Goal: Information Seeking & Learning: Learn about a topic

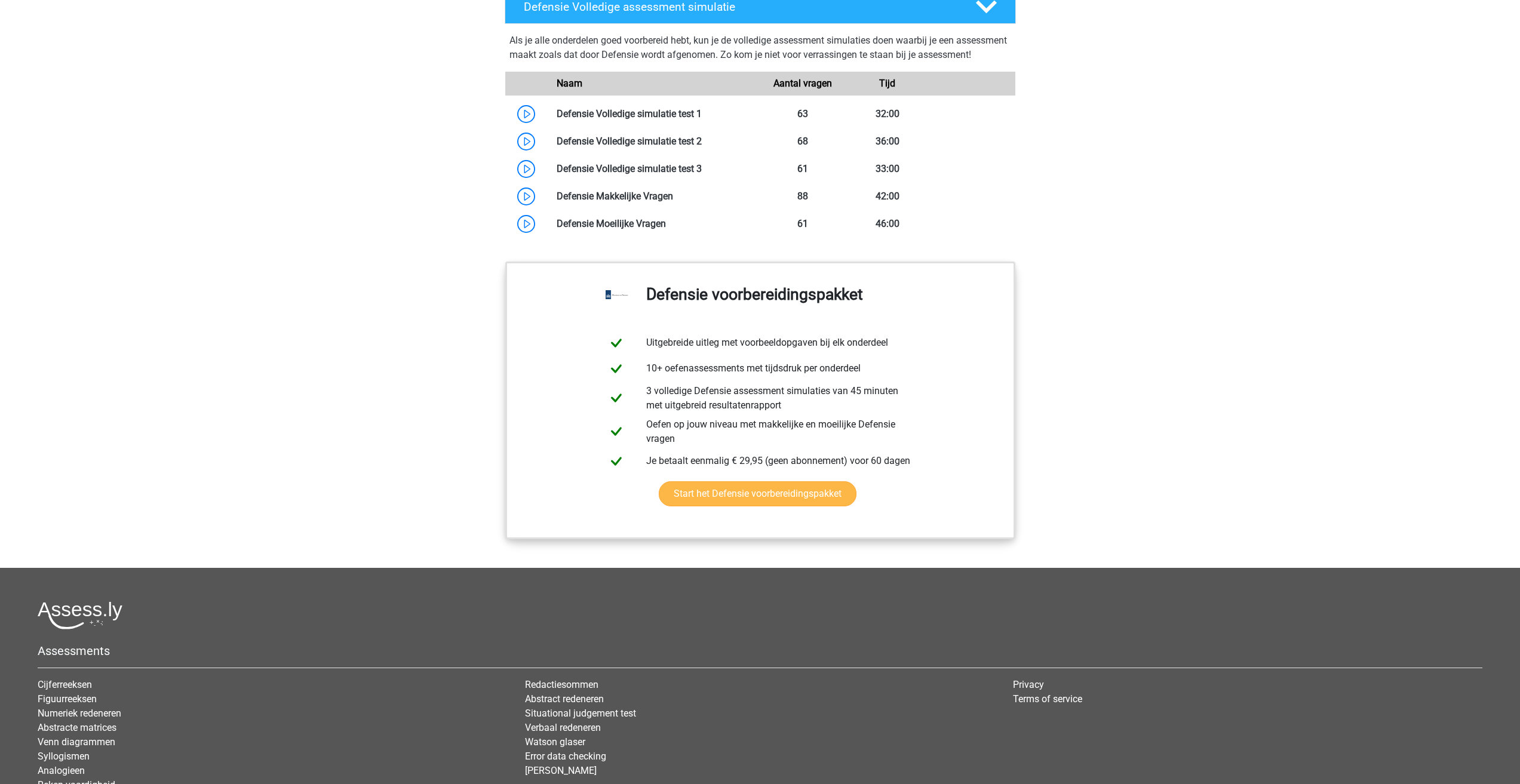
scroll to position [928, 0]
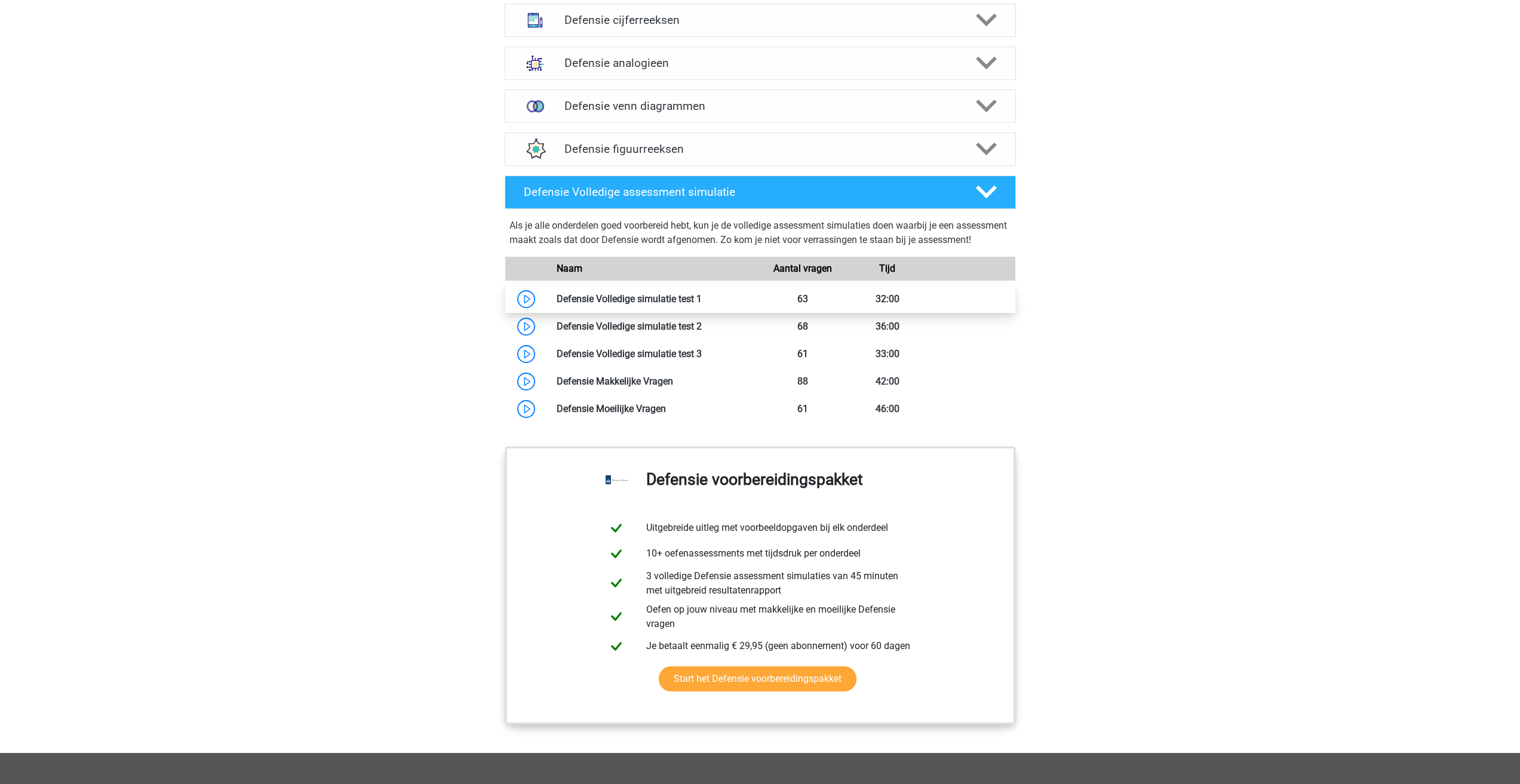
click at [702, 305] on link at bounding box center [702, 299] width 0 height 12
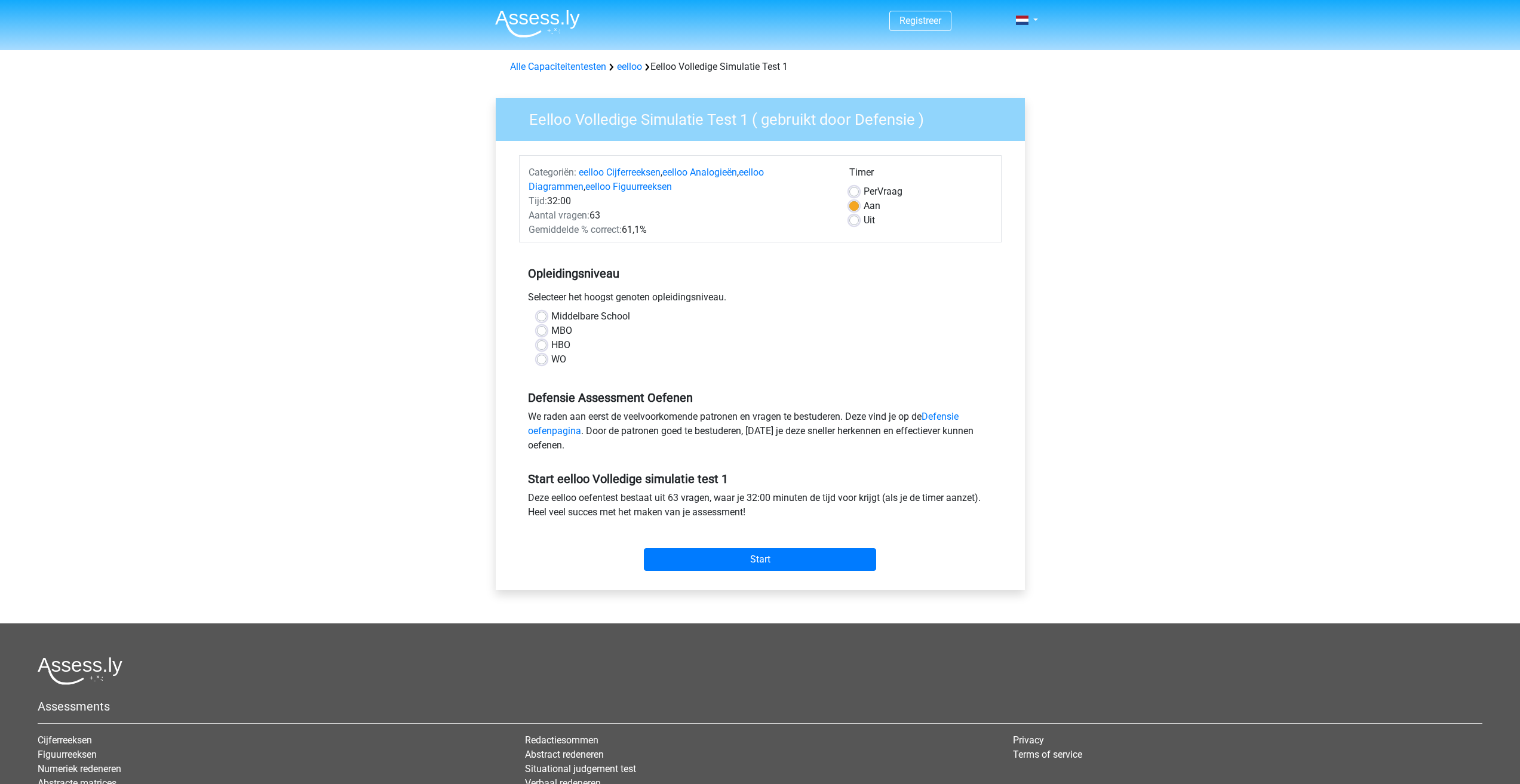
click at [550, 345] on div "HBO" at bounding box center [760, 345] width 447 height 15
click at [551, 341] on label "HBO" at bounding box center [561, 345] width 19 height 15
click at [540, 341] on input "HBO" at bounding box center [541, 344] width 9 height 12
radio input "true"
click at [758, 553] on input "Start" at bounding box center [760, 559] width 233 height 23
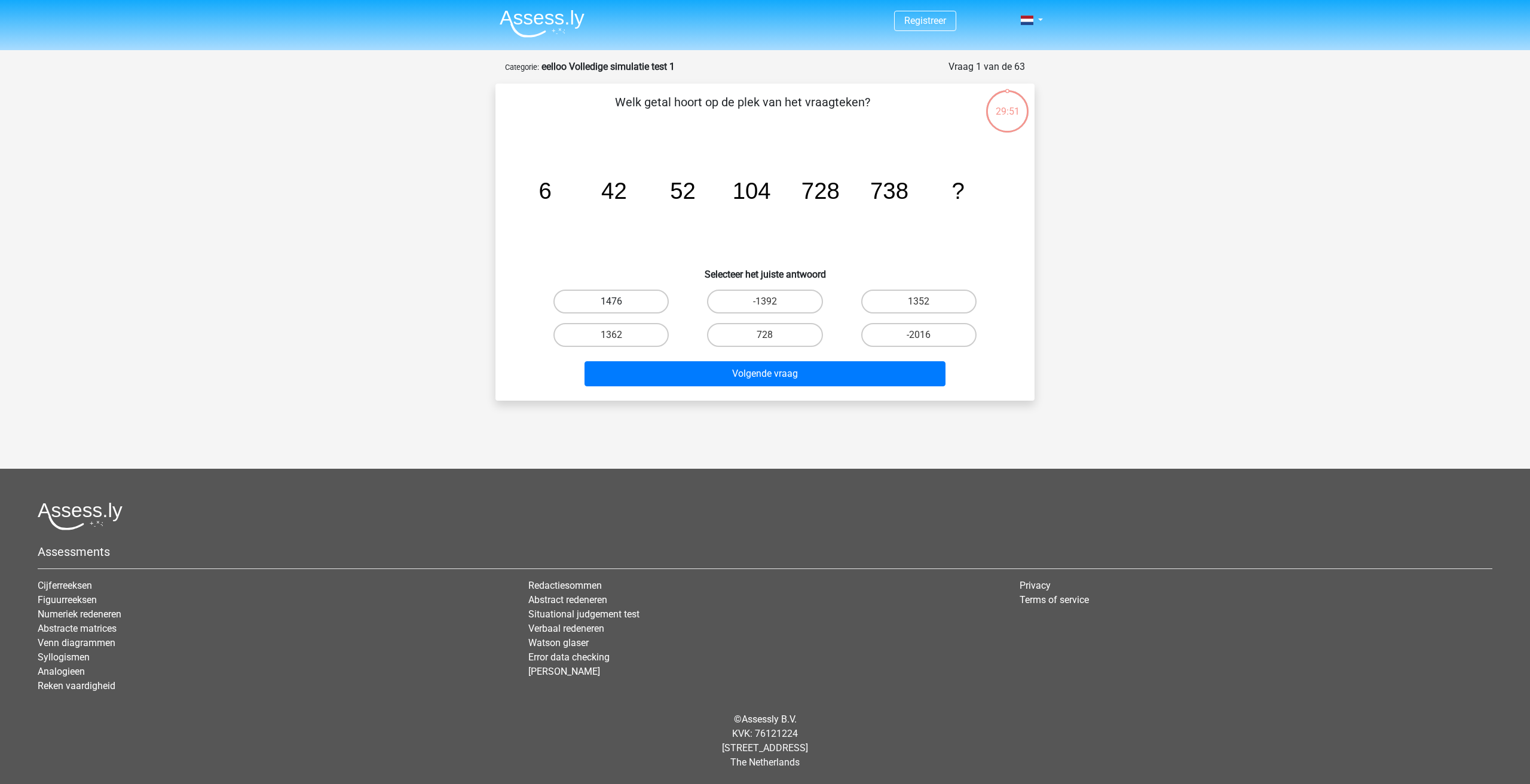
click at [593, 305] on label "1476" at bounding box center [611, 301] width 116 height 24
click at [611, 305] on input "1476" at bounding box center [615, 305] width 8 height 8
radio input "true"
click at [746, 373] on button "Volgende vraag" at bounding box center [765, 374] width 362 height 25
click at [793, 306] on label "2" at bounding box center [765, 301] width 116 height 24
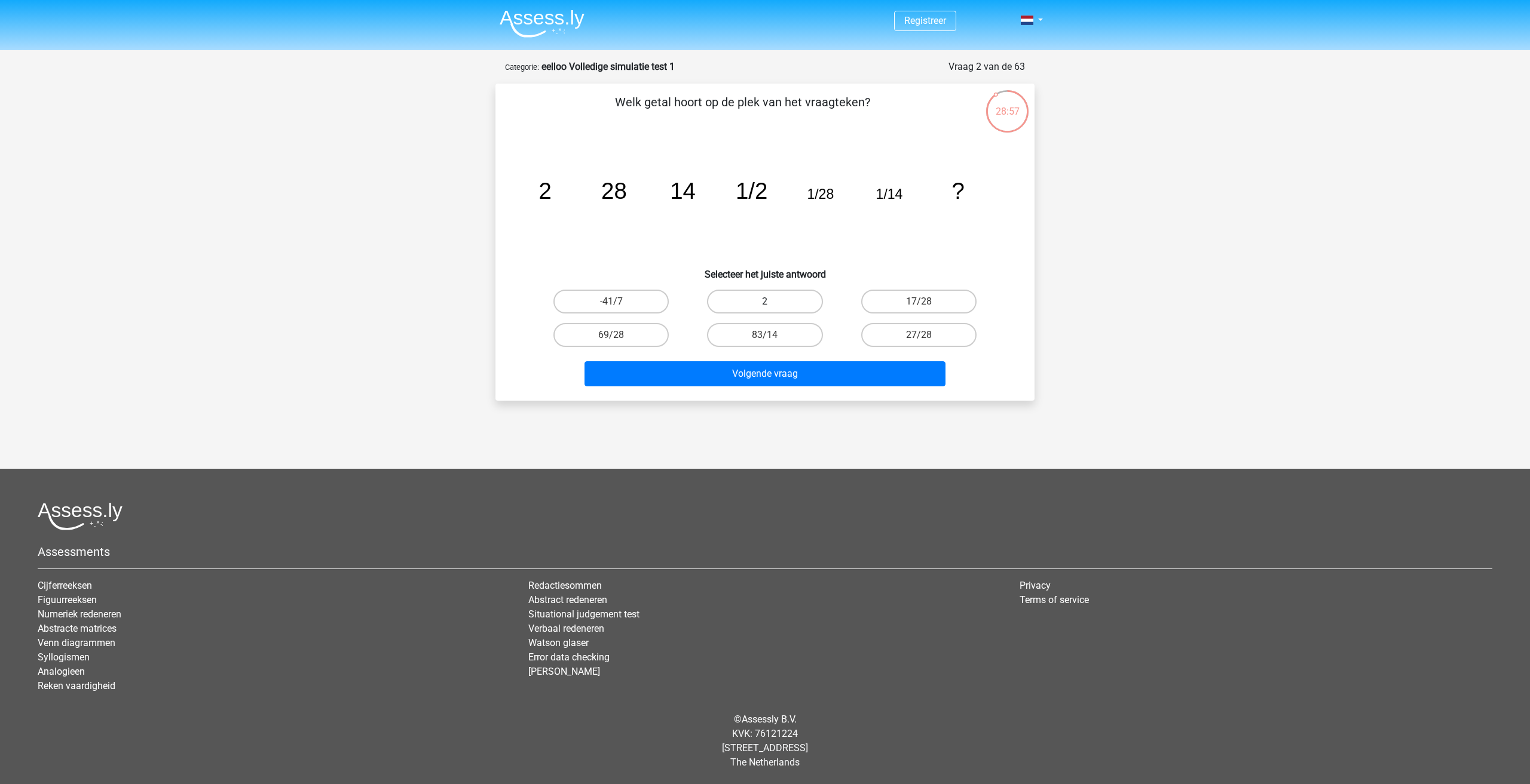
click at [773, 306] on input "2" at bounding box center [768, 305] width 8 height 8
radio input "true"
click at [841, 377] on button "Volgende vraag" at bounding box center [765, 374] width 362 height 25
drag, startPoint x: 536, startPoint y: 191, endPoint x: 1025, endPoint y: 204, distance: 489.2
click at [1025, 204] on div "Welk getal hoort op de plek van het vraagteken? image/svg+xml 12 156 13 1/12 1/…" at bounding box center [765, 242] width 530 height 298
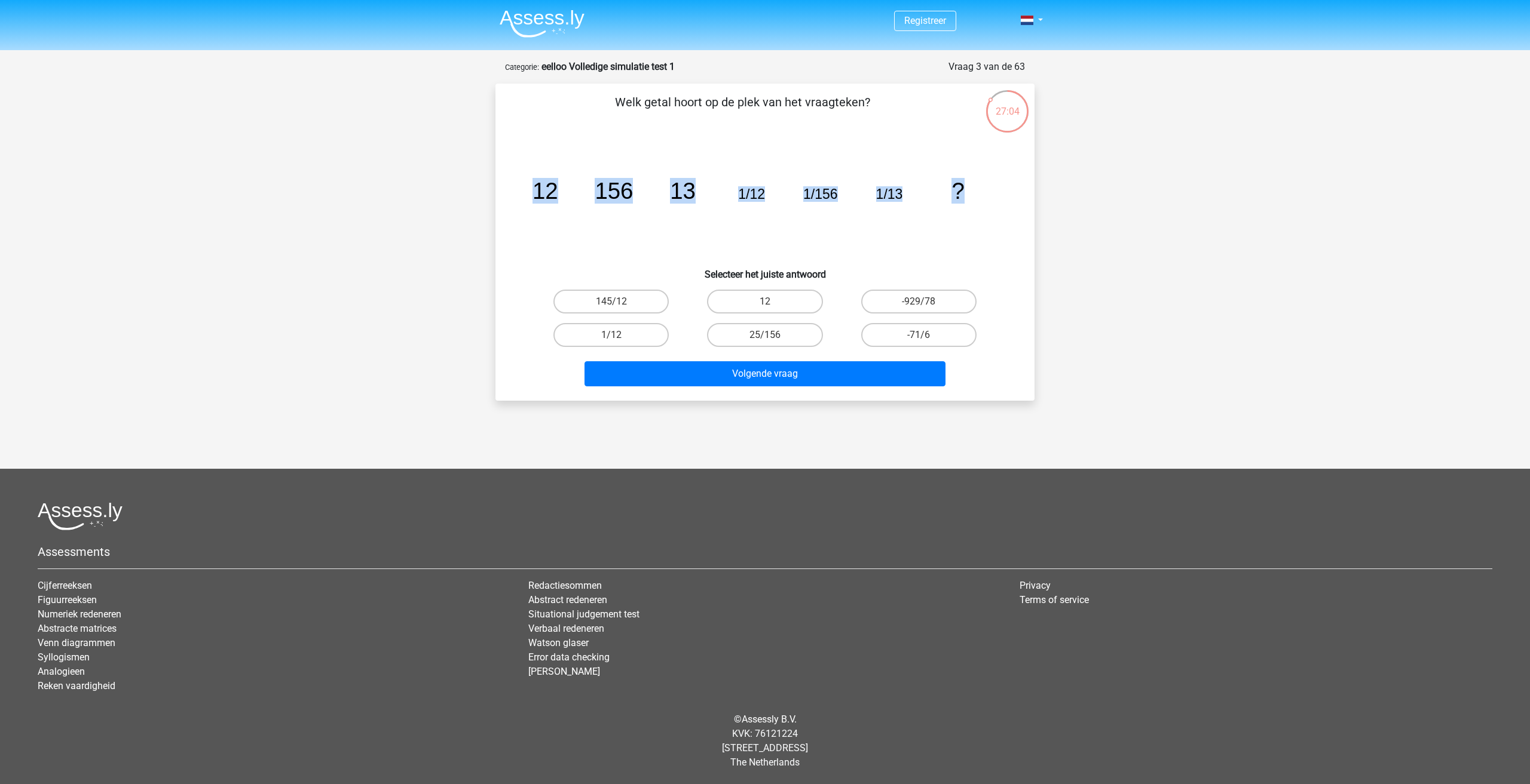
copy g "12 156 13 1/12 1/156 1/13 ?"
click at [768, 303] on input "12" at bounding box center [768, 305] width 8 height 8
radio input "true"
click at [845, 341] on div "-71/6" at bounding box center [918, 335] width 154 height 33
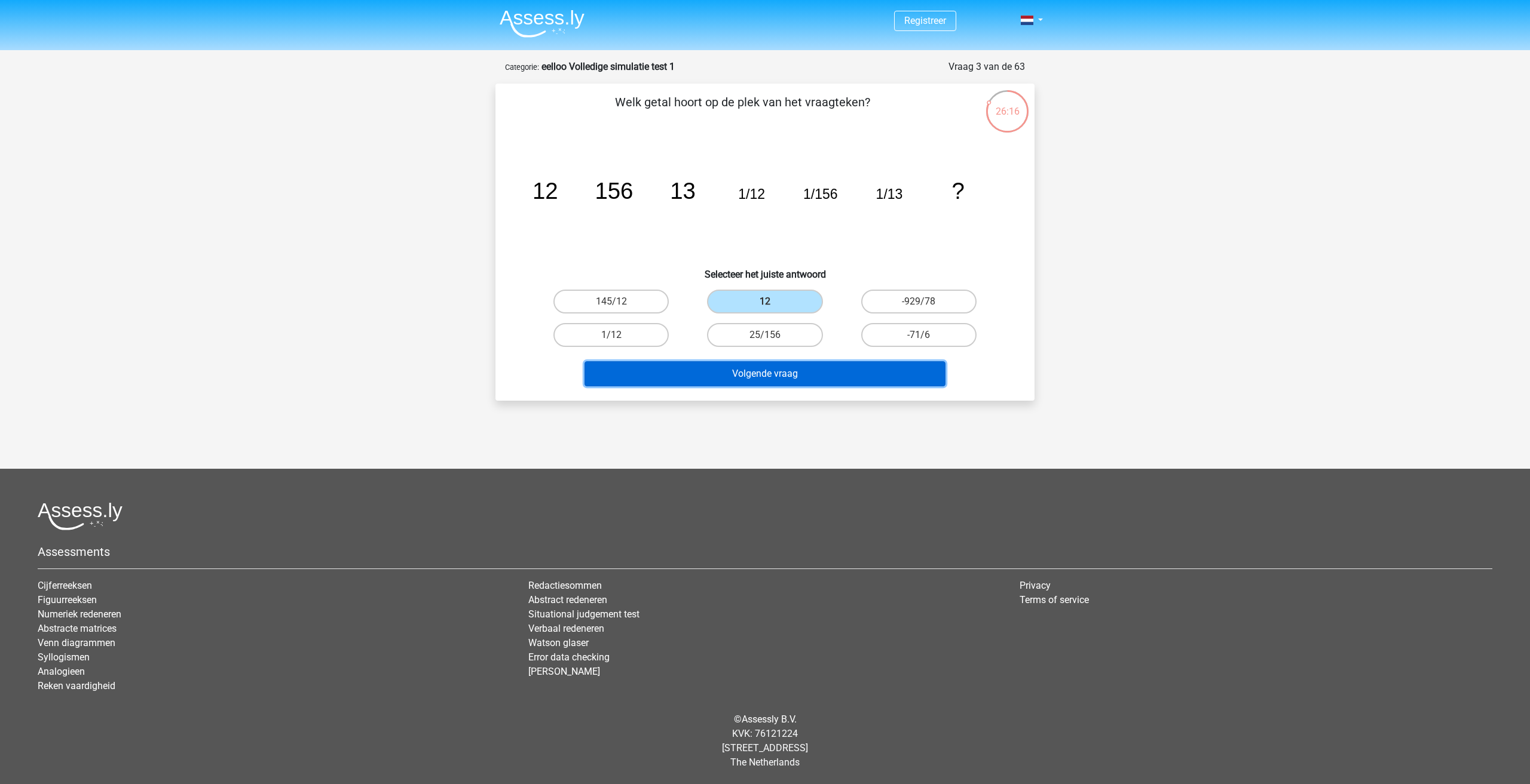
click at [818, 372] on button "Volgende vraag" at bounding box center [765, 374] width 362 height 25
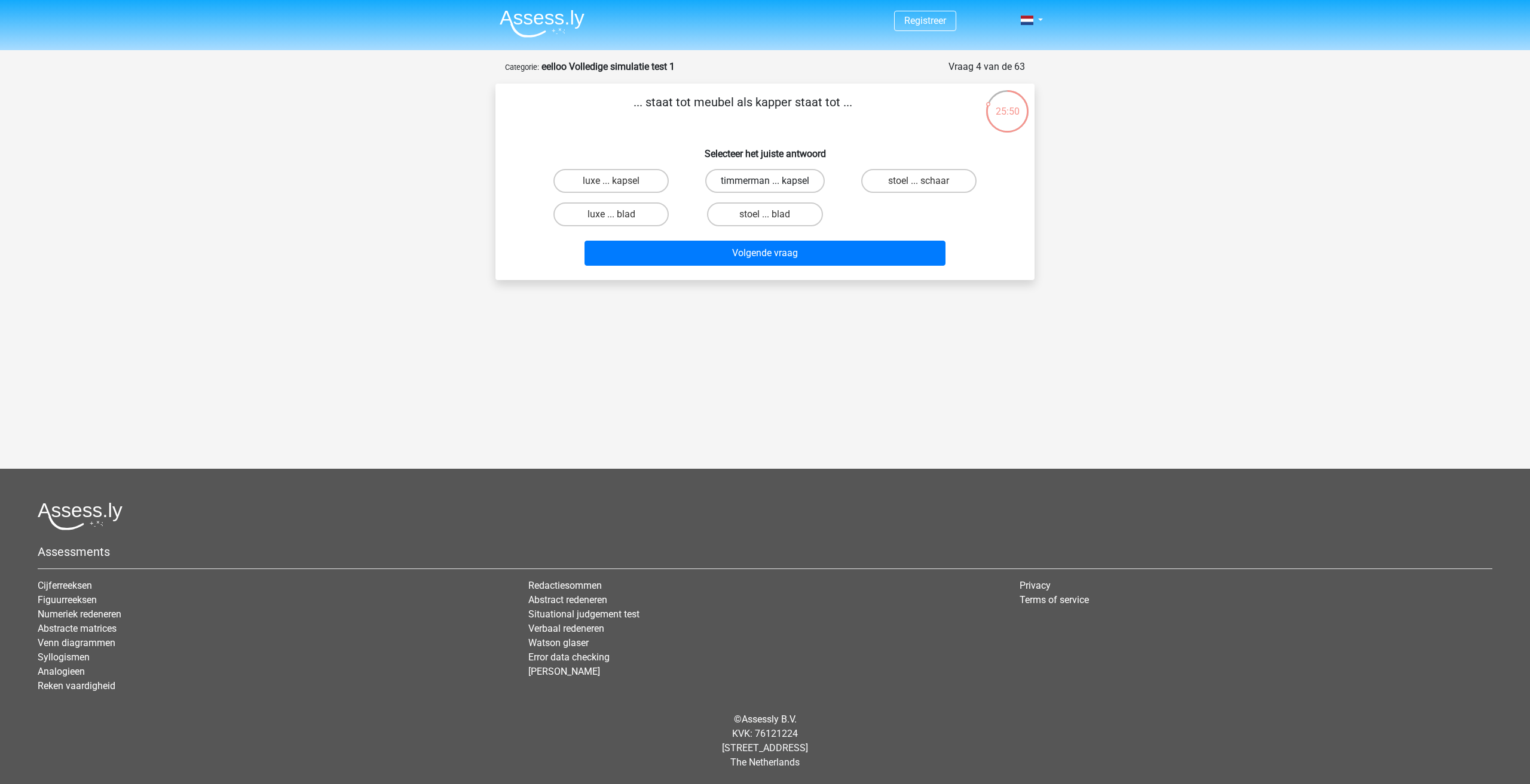
click at [754, 182] on label "timmerman ... kapsel" at bounding box center [765, 180] width 119 height 24
click at [765, 182] on input "timmerman ... kapsel" at bounding box center [768, 185] width 8 height 8
radio input "true"
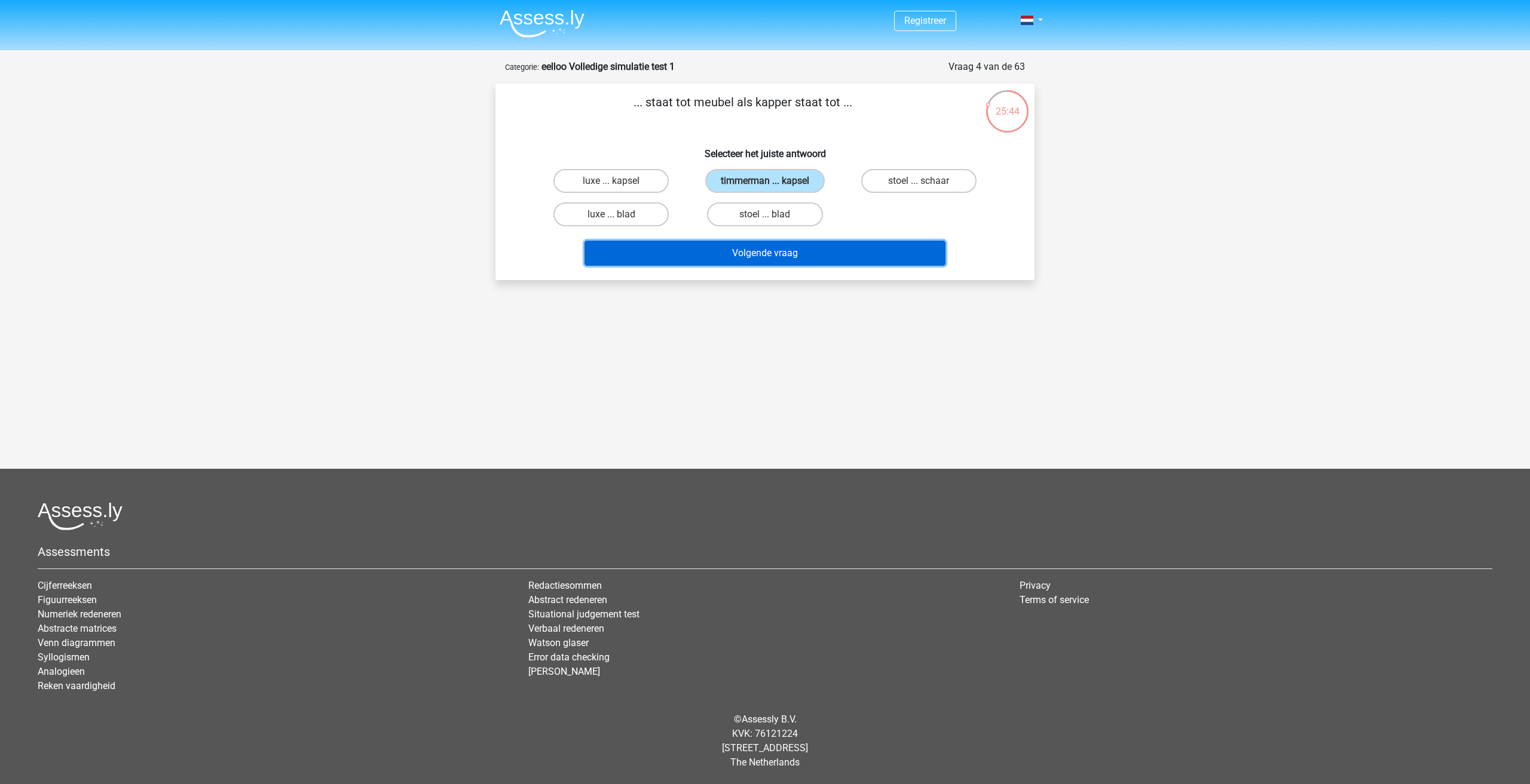
click at [828, 256] on button "Volgende vraag" at bounding box center [765, 253] width 362 height 25
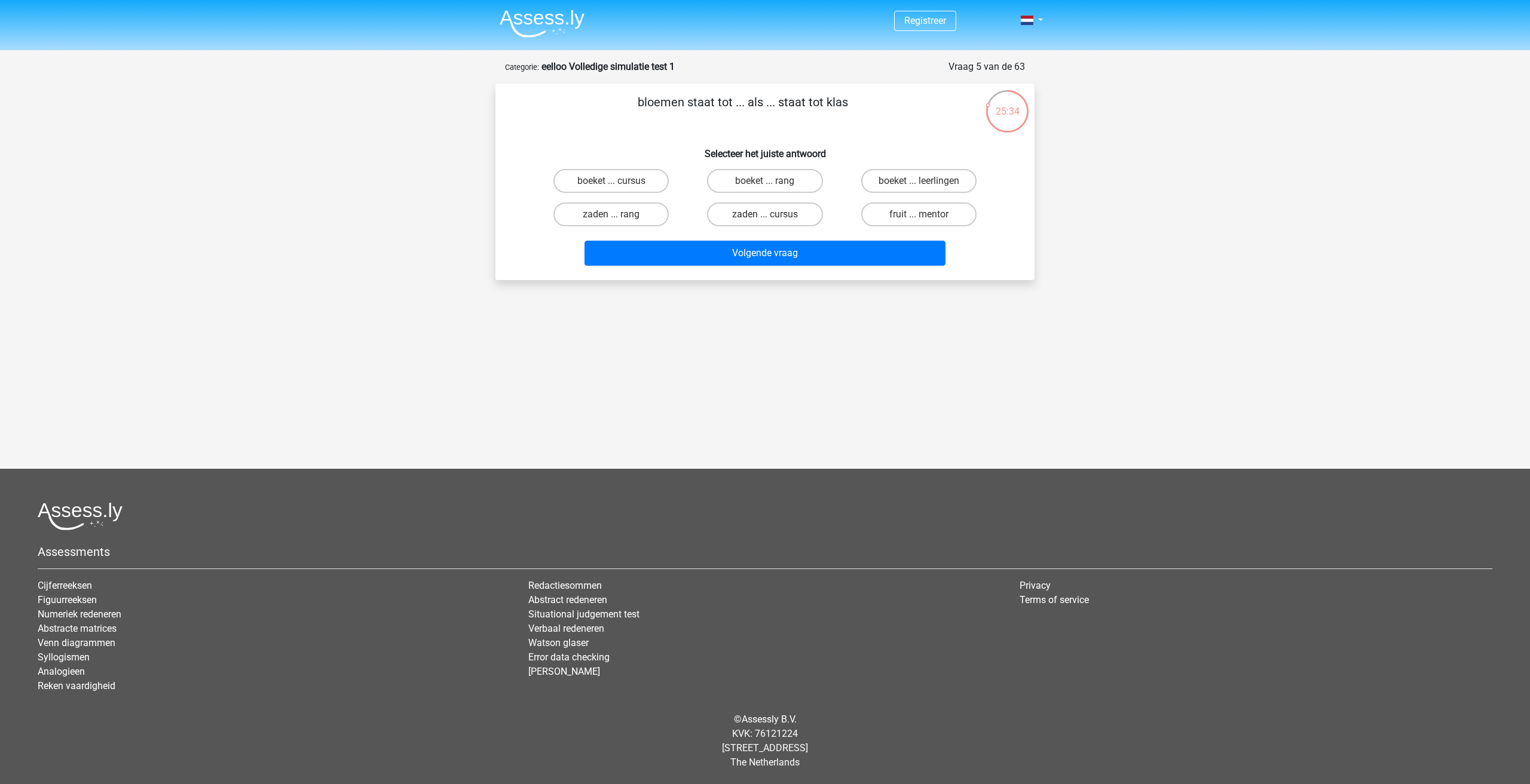
click at [918, 185] on input "boeket ... leerlingen" at bounding box center [922, 185] width 8 height 8
radio input "true"
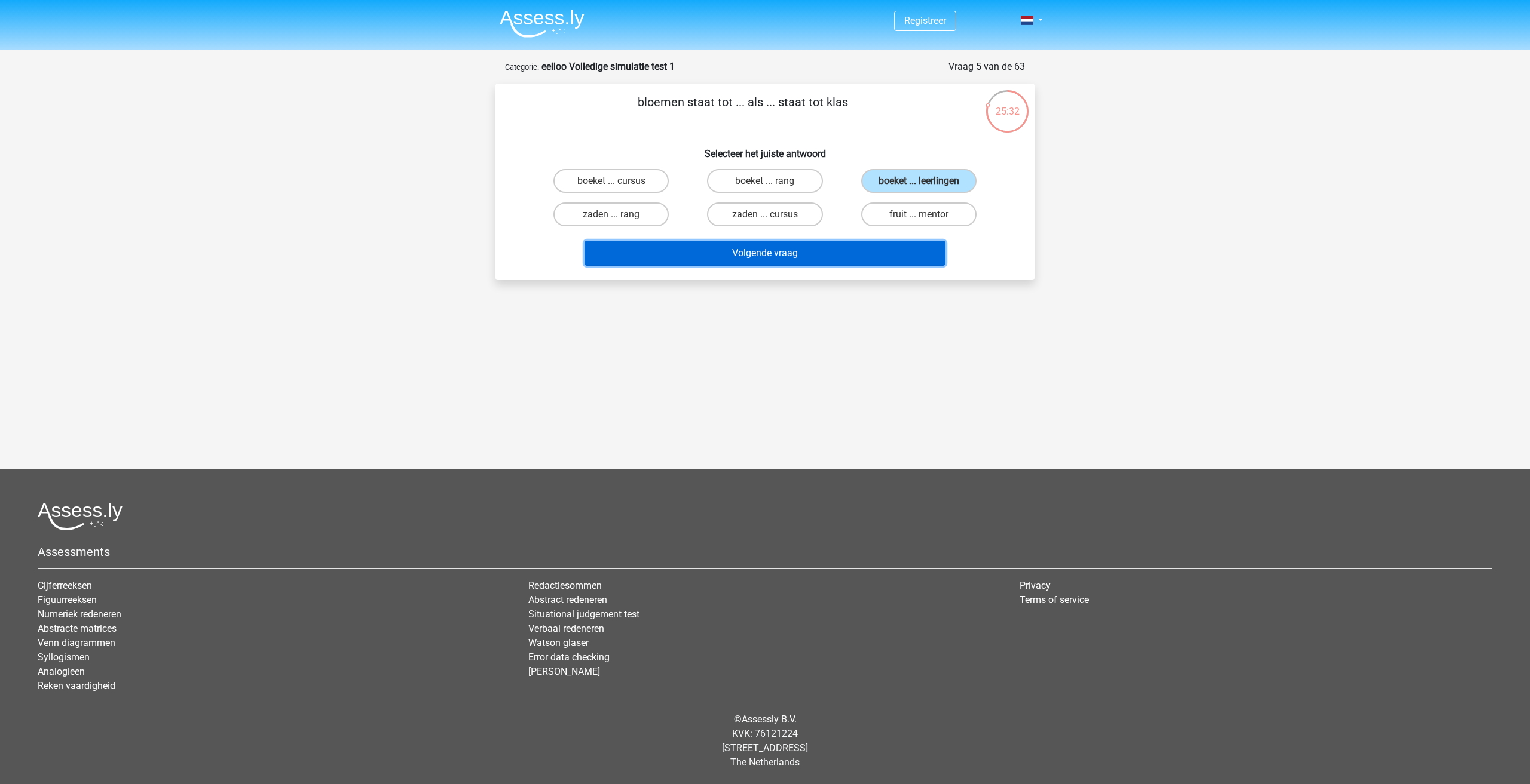
click at [762, 255] on button "Volgende vraag" at bounding box center [765, 253] width 362 height 25
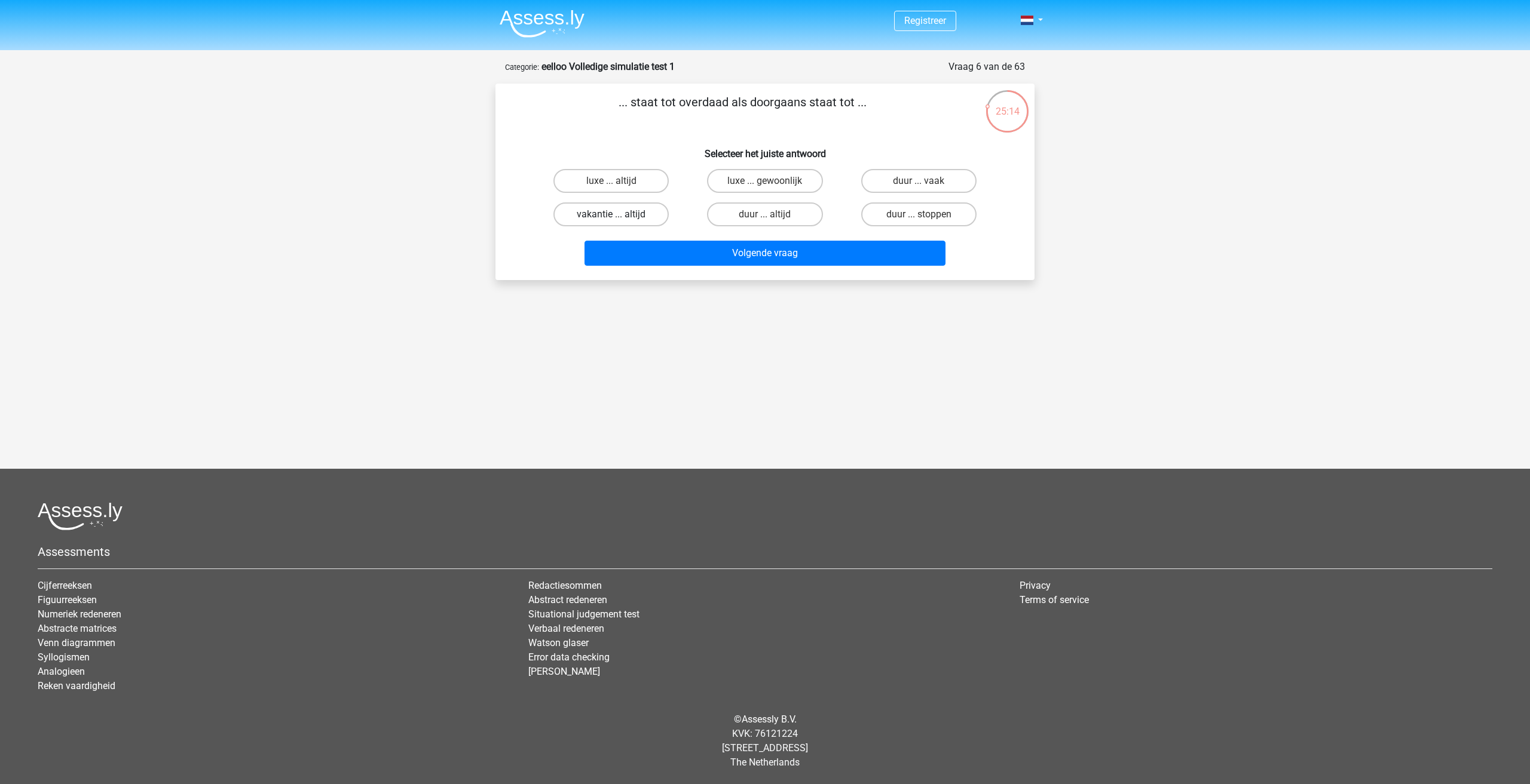
click at [650, 212] on label "vakantie ... altijd" at bounding box center [611, 214] width 116 height 24
click at [619, 215] on input "vakantie ... altijd" at bounding box center [615, 218] width 8 height 8
radio input "true"
click at [681, 223] on div "vakantie ... altijd" at bounding box center [611, 214] width 144 height 24
click at [788, 184] on label "luxe ... gewoonlijk" at bounding box center [765, 180] width 116 height 24
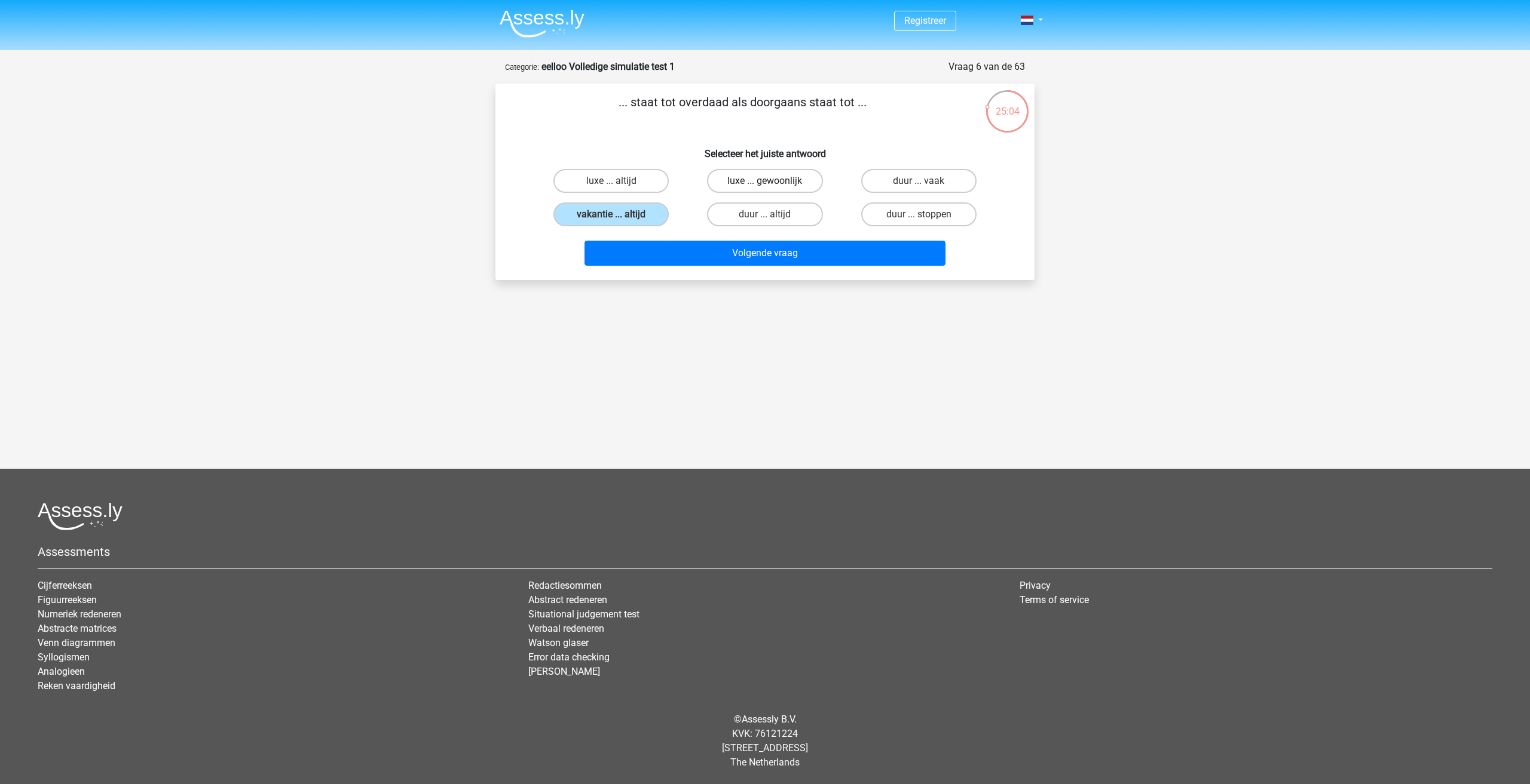
click at [773, 184] on input "luxe ... gewoonlijk" at bounding box center [768, 185] width 8 height 8
radio input "true"
click at [842, 177] on div "duur ... vaak" at bounding box center [918, 181] width 154 height 33
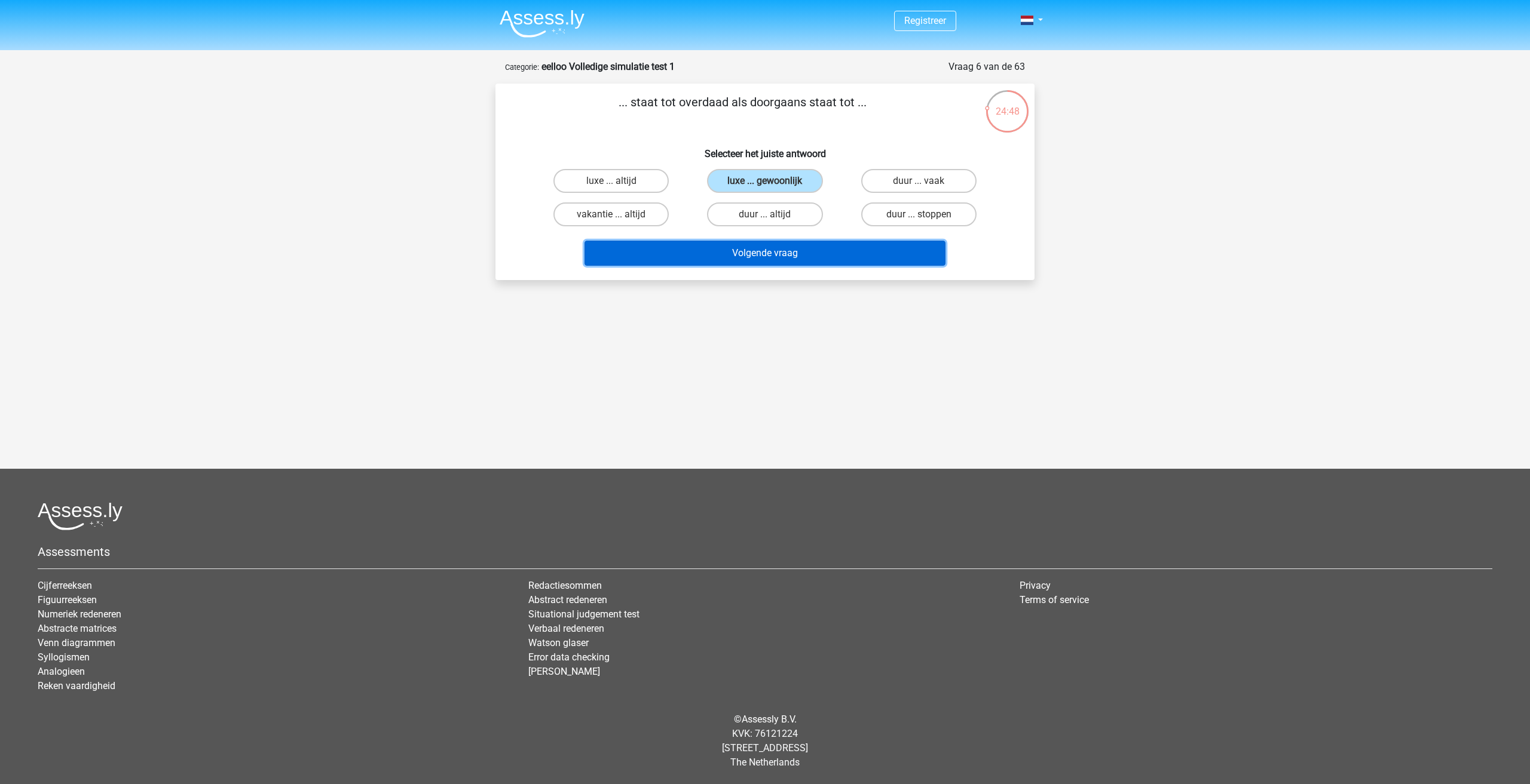
click at [854, 250] on button "Volgende vraag" at bounding box center [765, 253] width 362 height 25
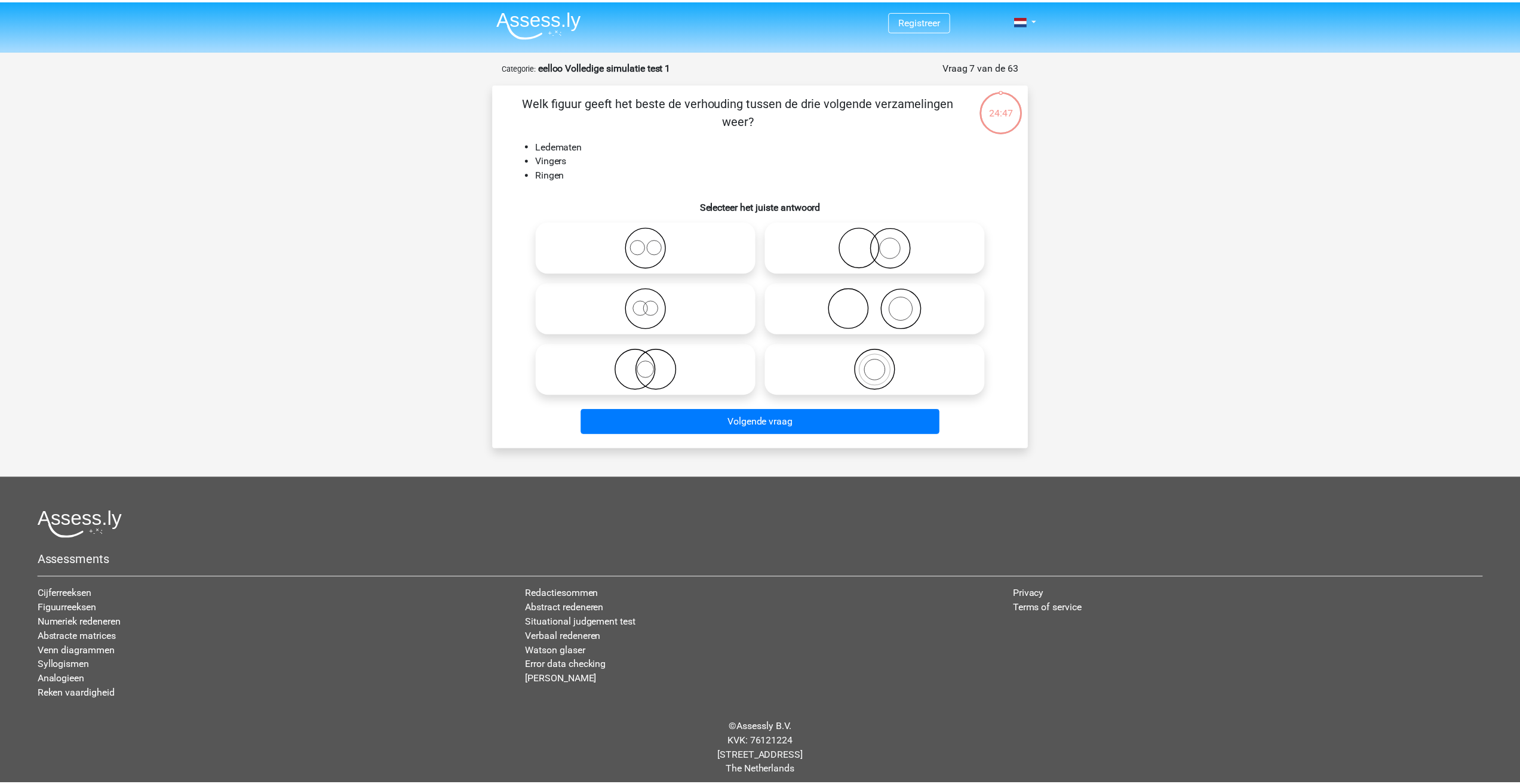
scroll to position [8, 0]
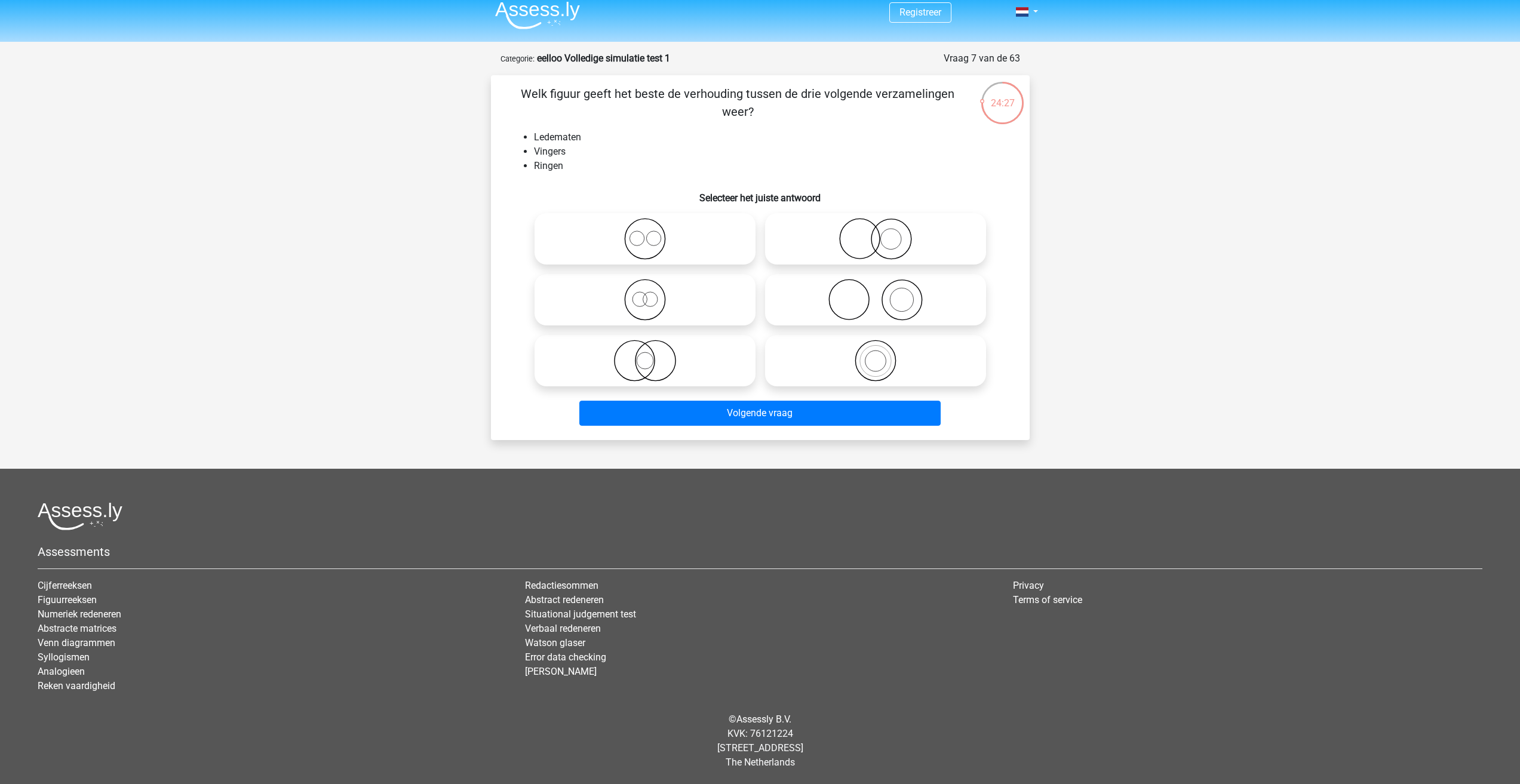
click at [844, 228] on circle at bounding box center [860, 239] width 40 height 40
click at [876, 228] on input "radio" at bounding box center [879, 229] width 8 height 8
radio input "true"
drag, startPoint x: 556, startPoint y: 164, endPoint x: 563, endPoint y: 161, distance: 7.6
click at [563, 161] on li "Ringen" at bounding box center [772, 166] width 476 height 15
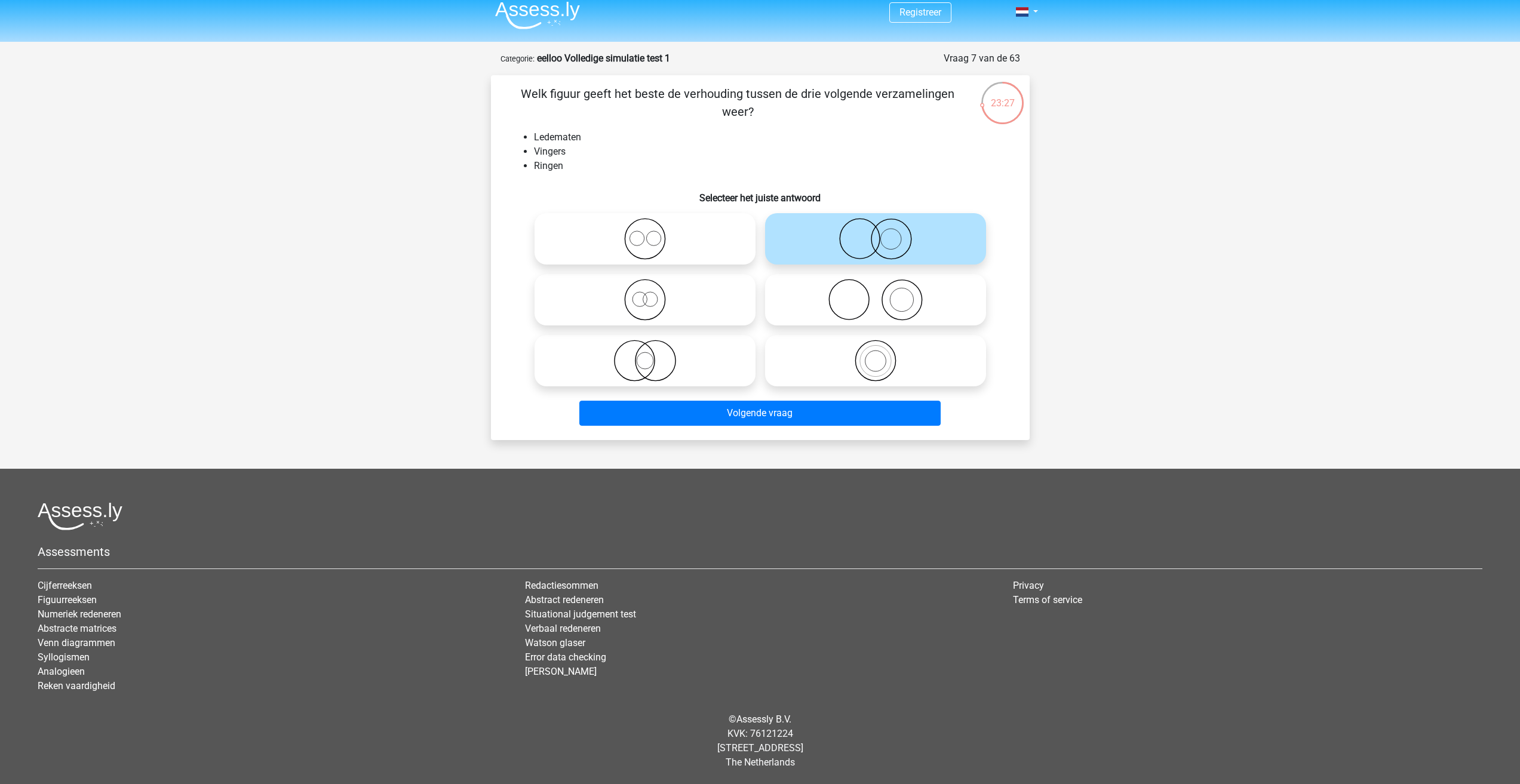
click at [559, 149] on li "Vingers" at bounding box center [772, 152] width 476 height 15
drag, startPoint x: 559, startPoint y: 149, endPoint x: 567, endPoint y: 157, distance: 11.3
click at [567, 157] on li "Vingers" at bounding box center [772, 152] width 476 height 15
click at [1004, 400] on div "Volgende vraag" at bounding box center [760, 411] width 500 height 39
click at [900, 411] on button "Volgende vraag" at bounding box center [760, 413] width 361 height 25
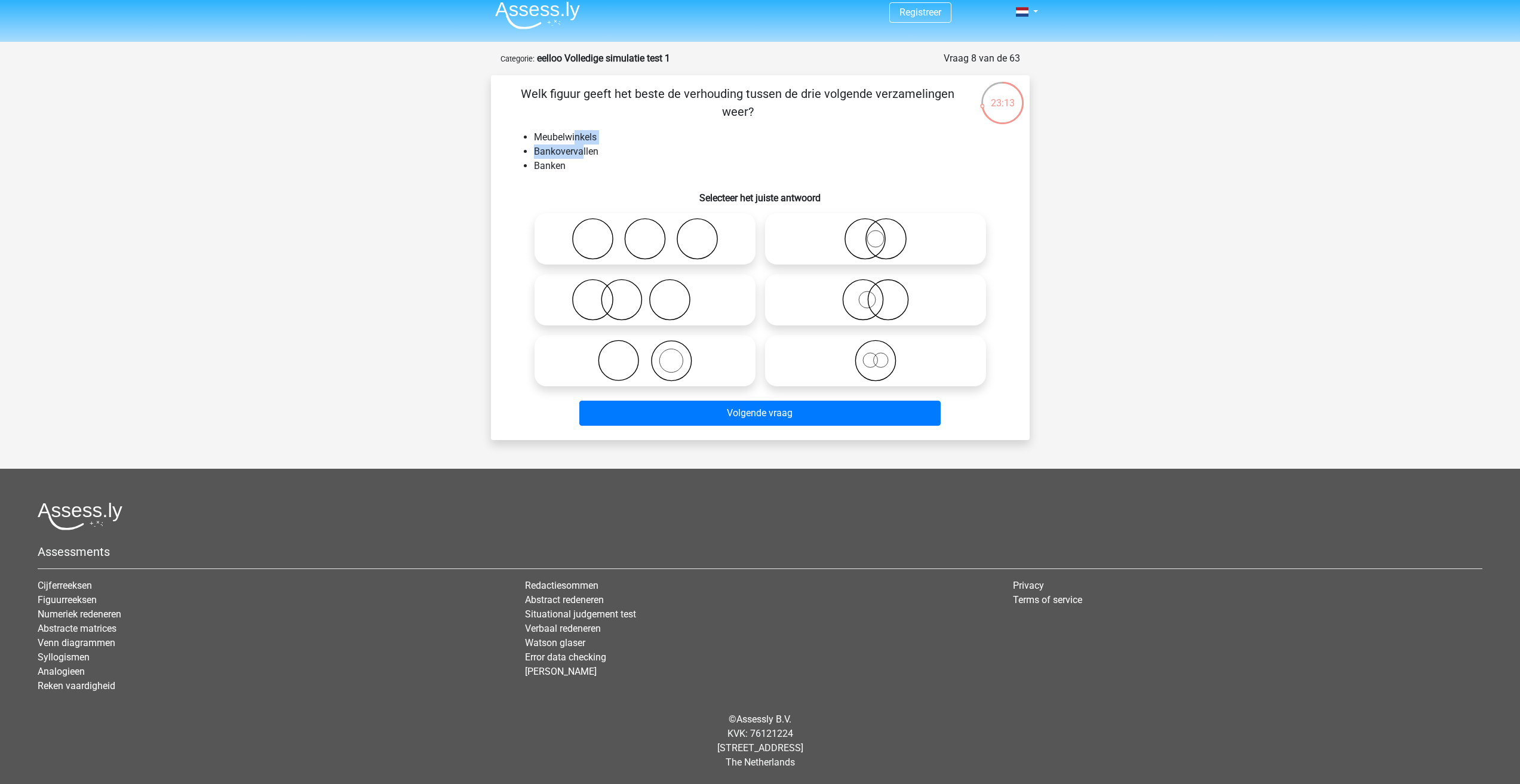
drag, startPoint x: 575, startPoint y: 141, endPoint x: 590, endPoint y: 161, distance: 25.0
click at [585, 154] on ul "Meubelwinkels Bankovervallen Banken" at bounding box center [760, 151] width 500 height 43
click at [591, 159] on li "Banken" at bounding box center [772, 166] width 476 height 15
click at [548, 168] on li "Banken" at bounding box center [772, 166] width 476 height 15
click at [568, 134] on li "Meubelwinkels" at bounding box center [772, 137] width 476 height 15
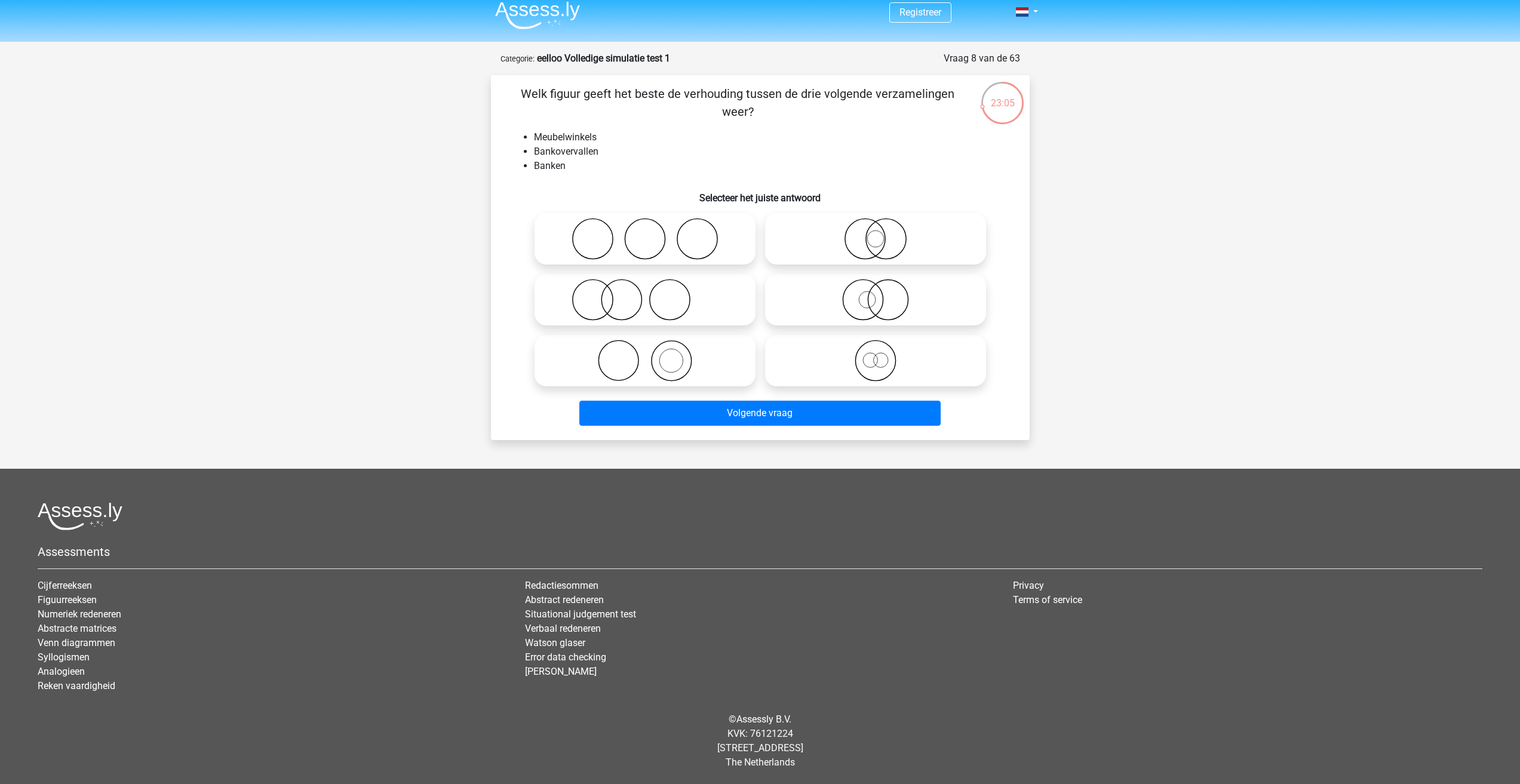
click at [564, 166] on li "Banken" at bounding box center [772, 166] width 476 height 15
click at [567, 135] on li "Meubelwinkels" at bounding box center [772, 137] width 476 height 15
click at [894, 242] on icon at bounding box center [876, 239] width 212 height 41
click at [884, 233] on input "radio" at bounding box center [879, 229] width 8 height 8
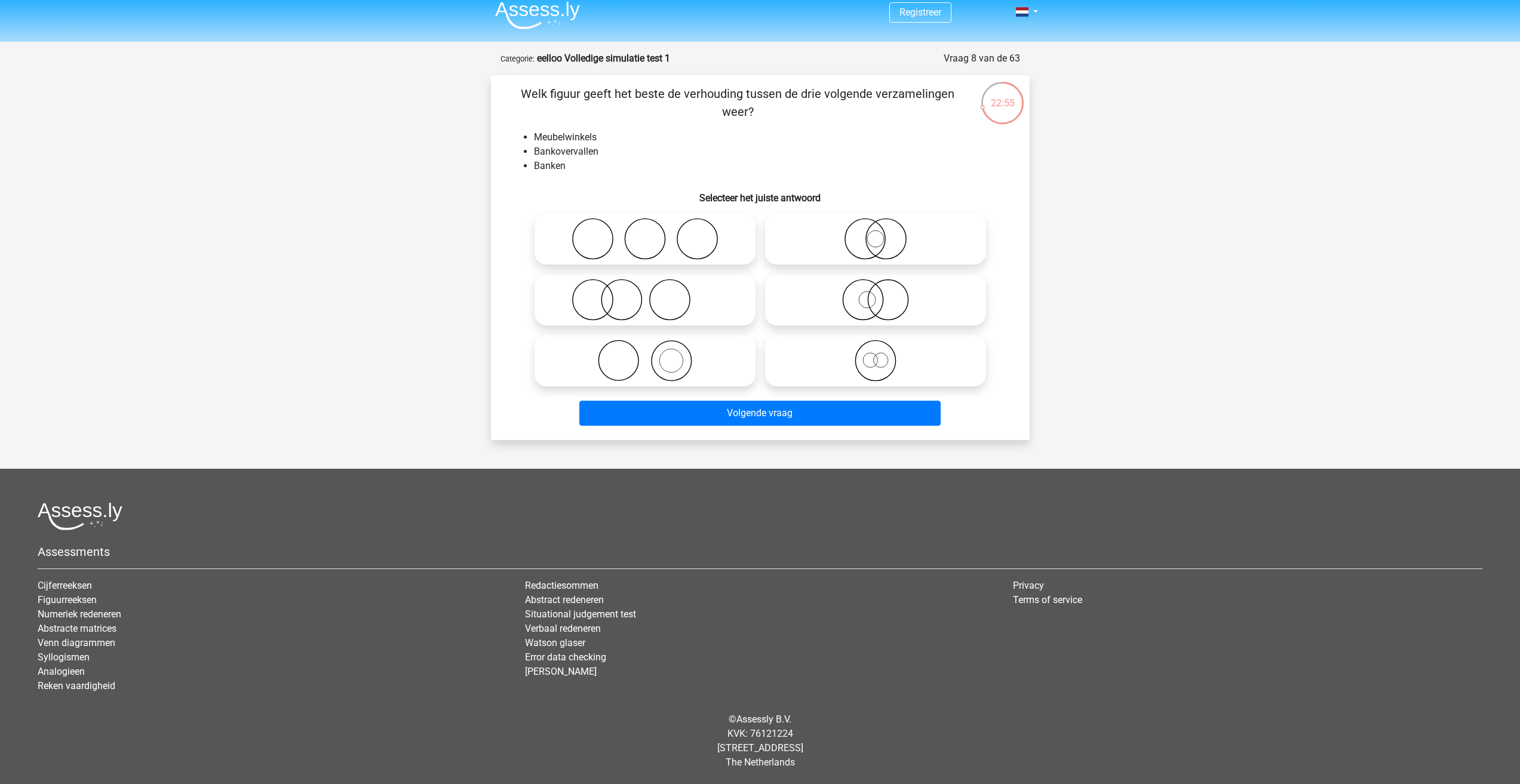
radio input "true"
click at [997, 332] on div at bounding box center [760, 300] width 500 height 183
click at [998, 336] on div at bounding box center [760, 300] width 500 height 183
click at [879, 303] on icon at bounding box center [876, 300] width 212 height 41
click at [879, 294] on input "radio" at bounding box center [879, 289] width 8 height 8
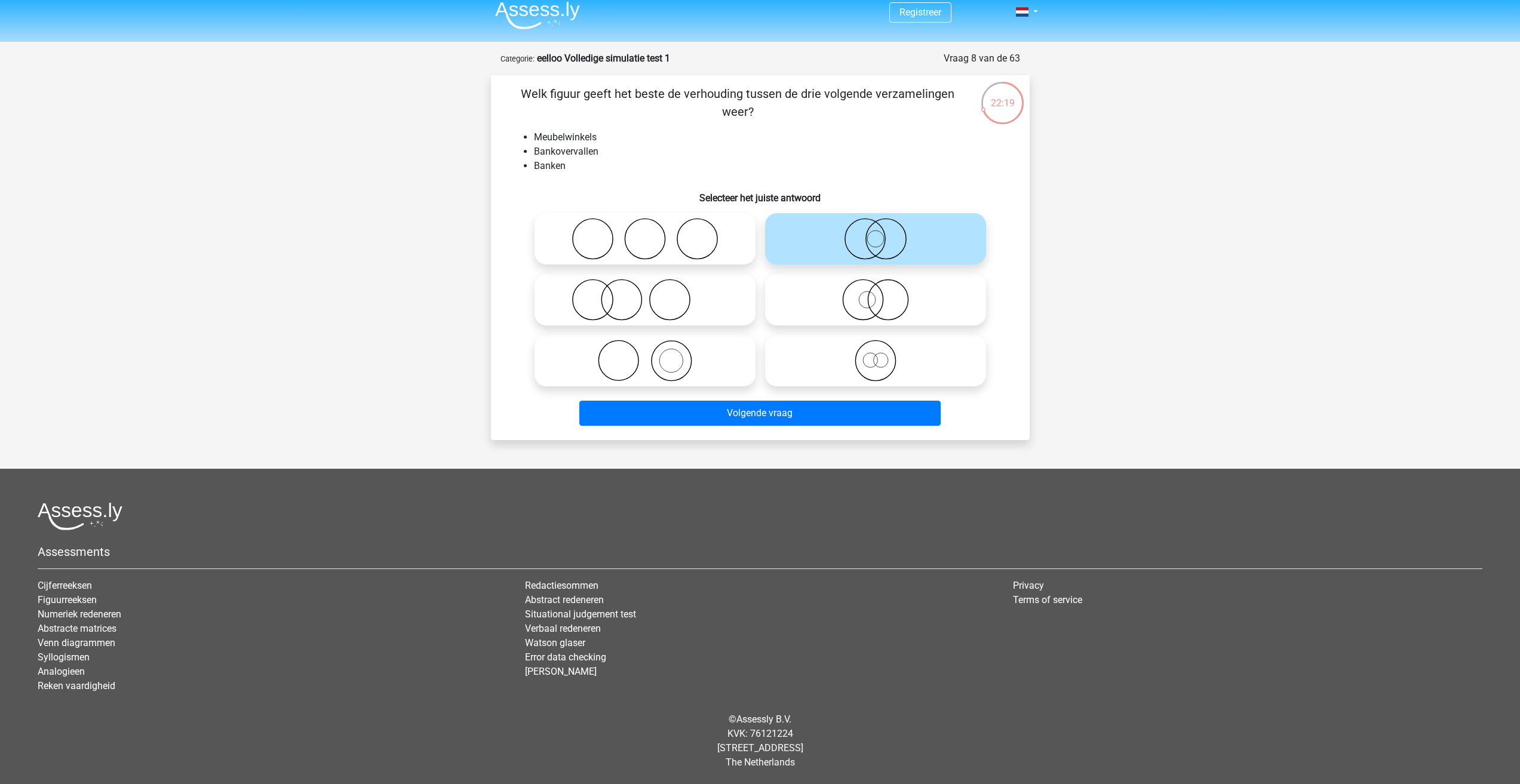
radio input "true"
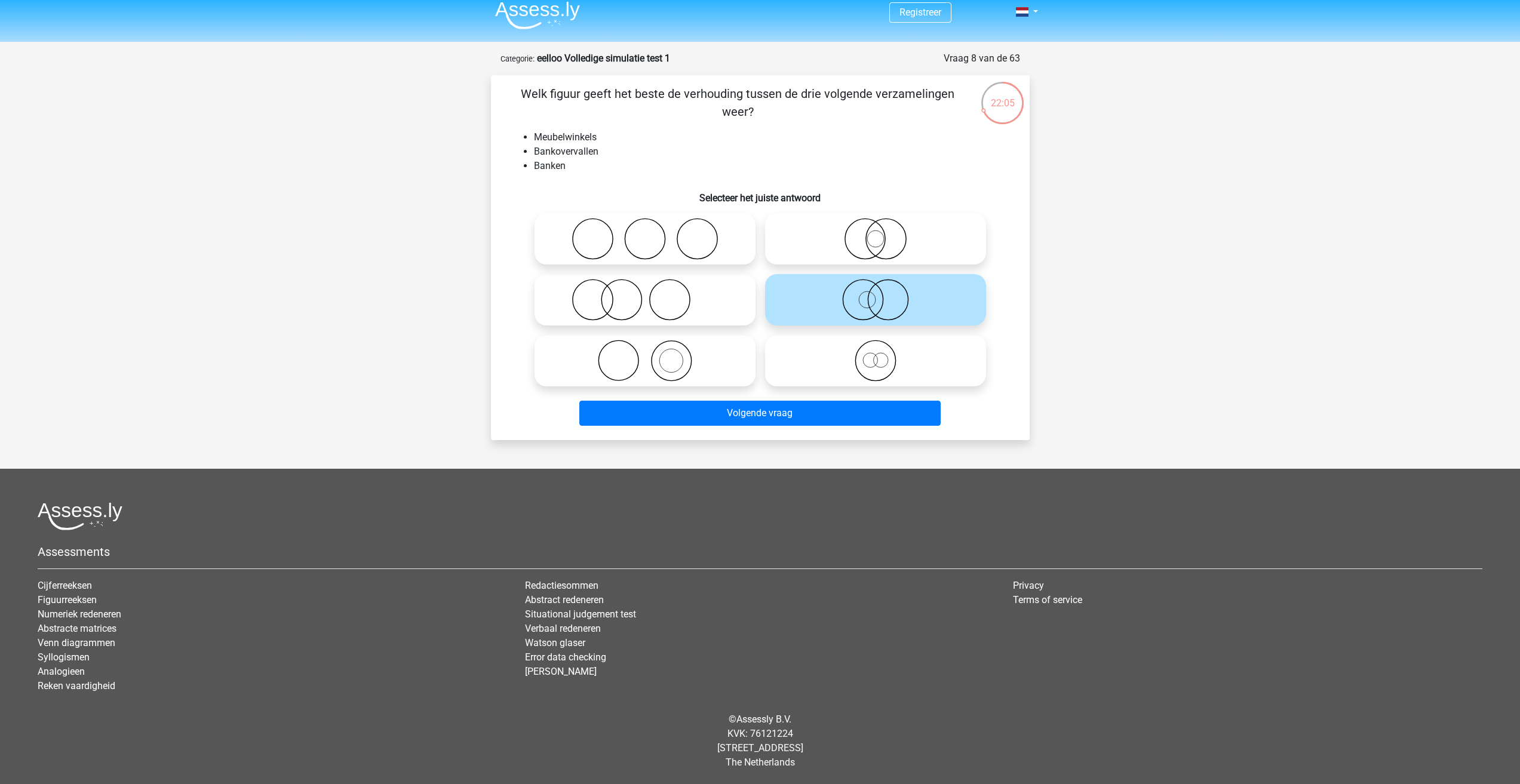
drag, startPoint x: 706, startPoint y: 351, endPoint x: 702, endPoint y: 345, distance: 7.2
click at [704, 349] on icon at bounding box center [645, 360] width 212 height 41
click at [653, 349] on input "radio" at bounding box center [649, 351] width 8 height 8
radio input "true"
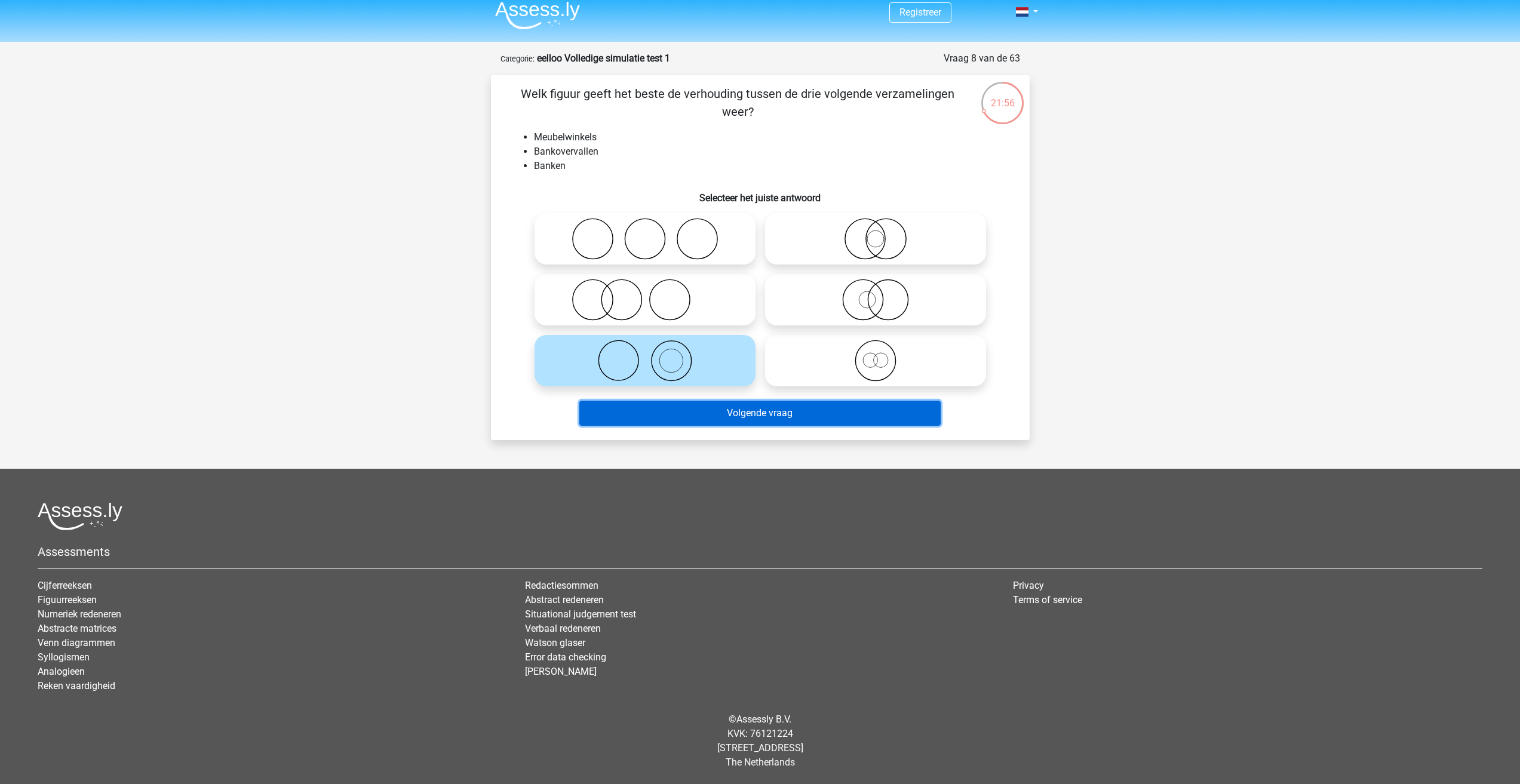
click at [808, 418] on button "Volgende vraag" at bounding box center [760, 413] width 361 height 25
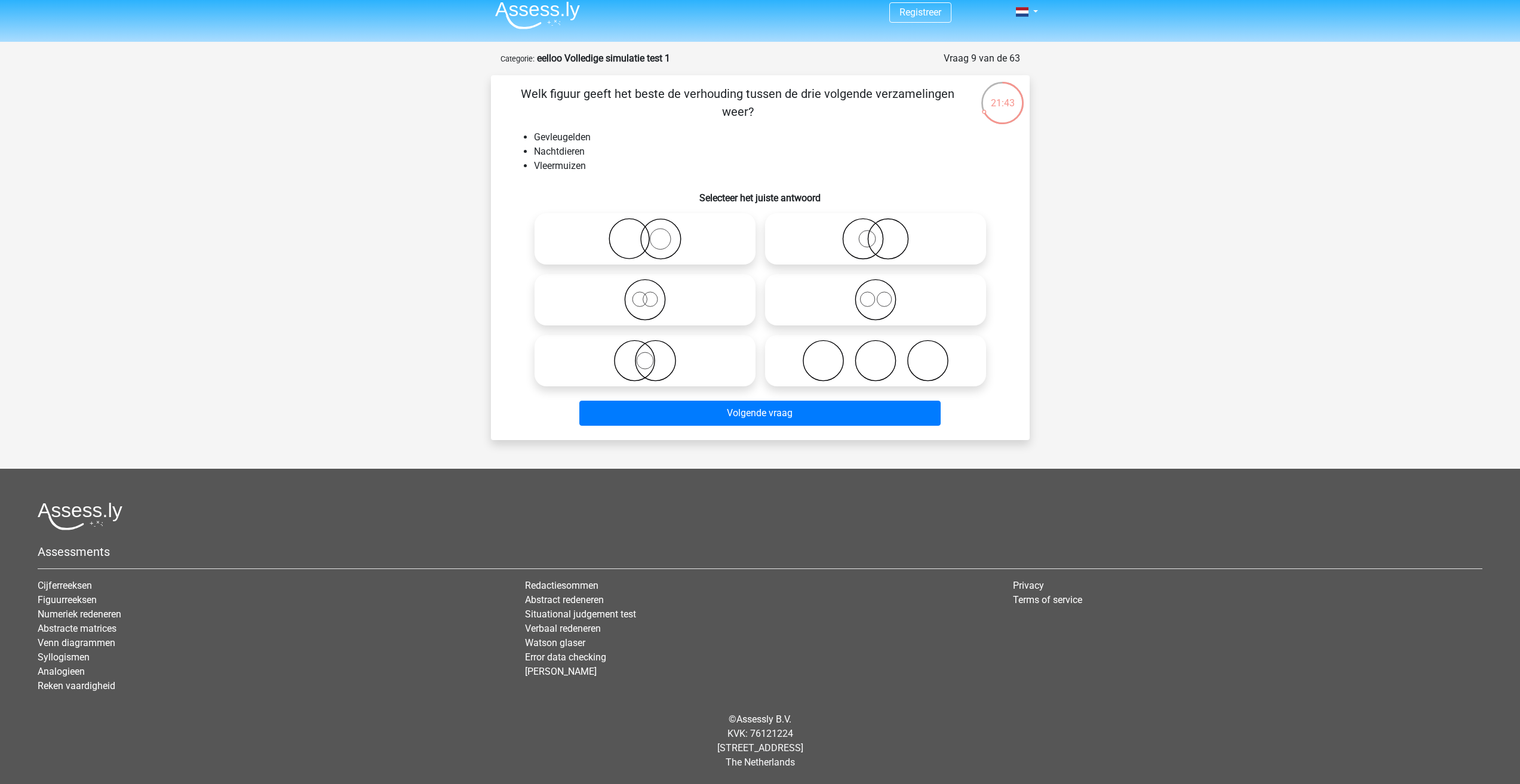
click at [890, 307] on icon at bounding box center [876, 300] width 212 height 41
click at [884, 294] on input "radio" at bounding box center [879, 289] width 8 height 8
radio input "true"
click at [908, 252] on icon at bounding box center [876, 239] width 212 height 41
click at [884, 233] on input "radio" at bounding box center [879, 229] width 8 height 8
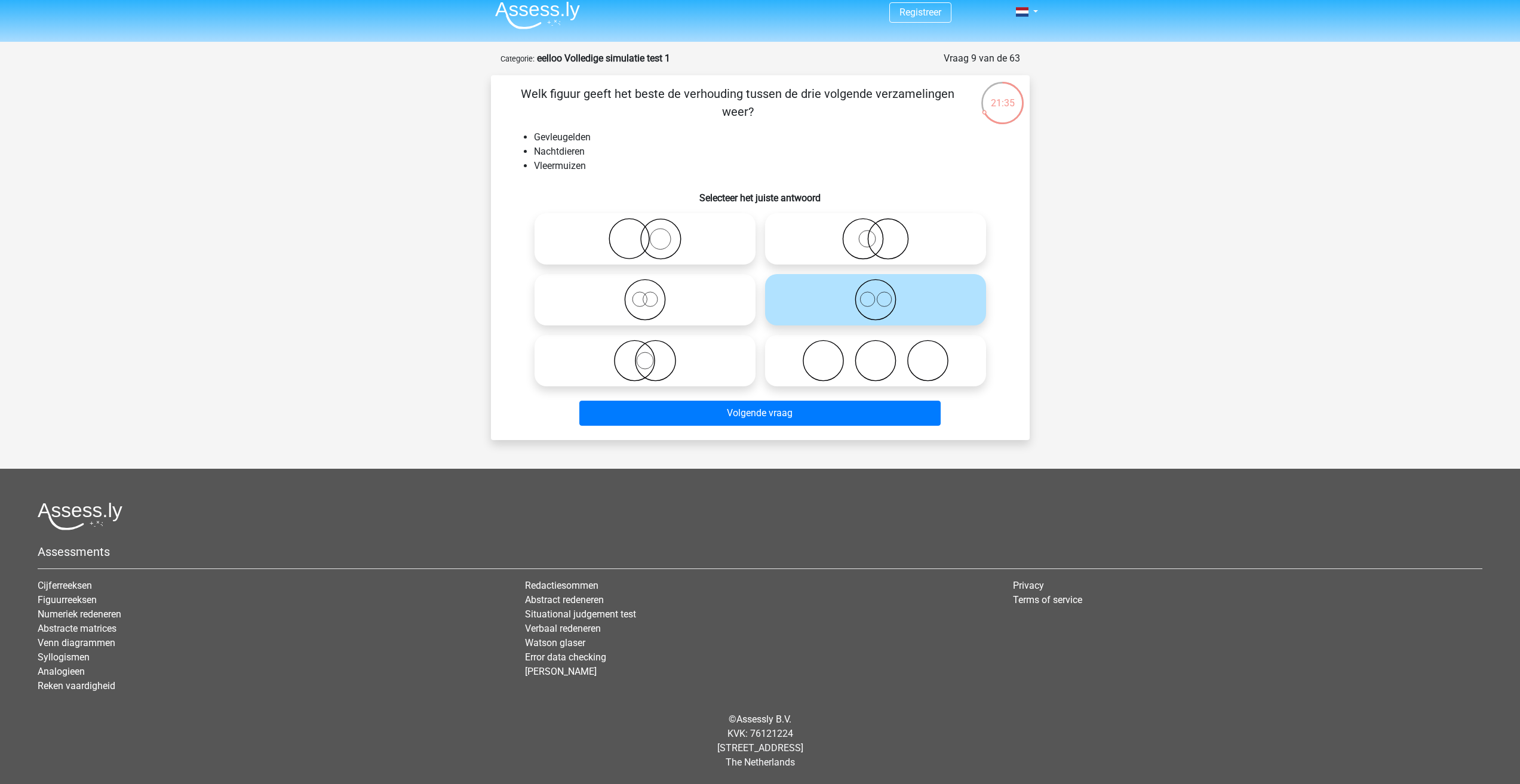
radio input "true"
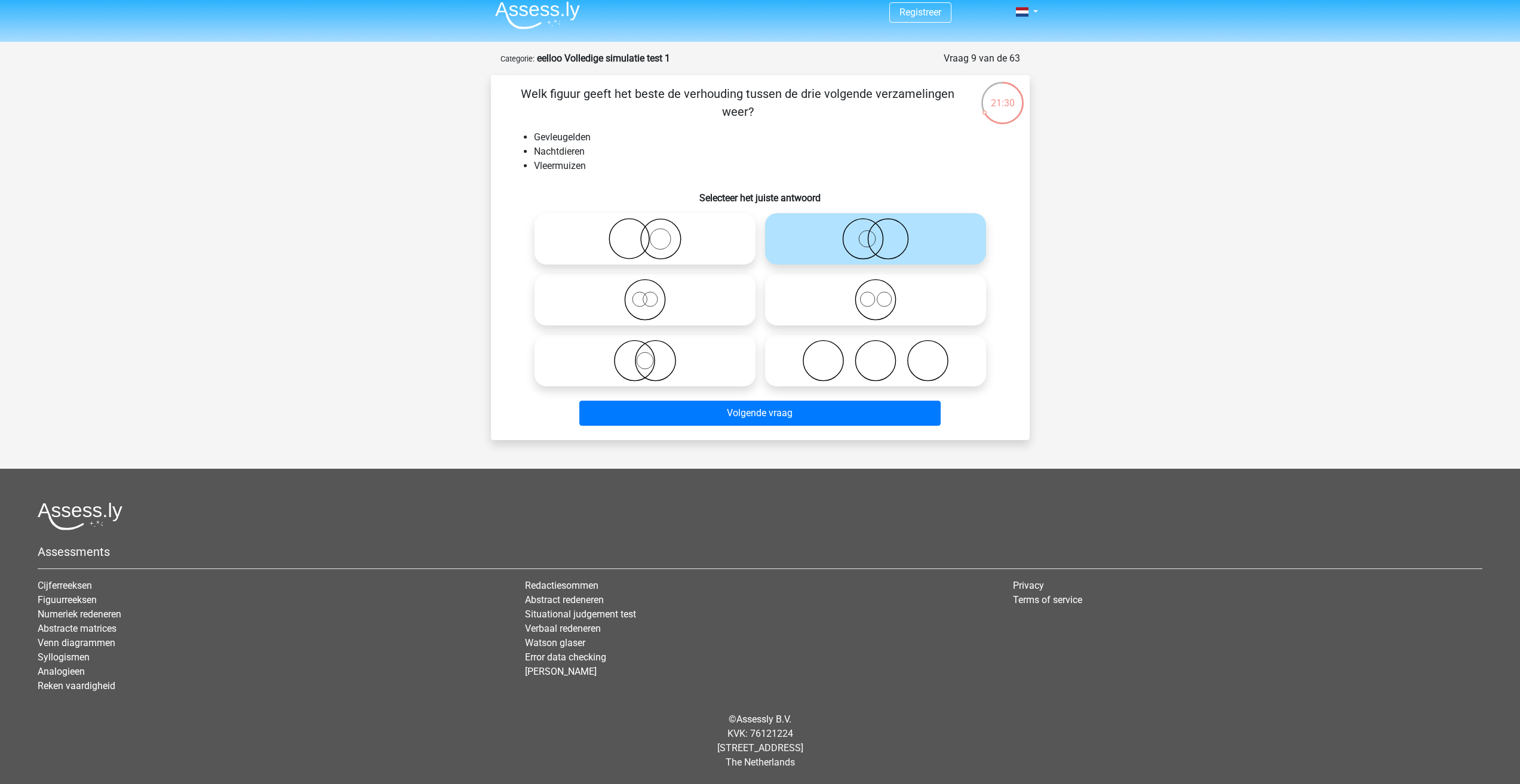
click at [570, 148] on li "Nachtdieren" at bounding box center [772, 152] width 476 height 15
click at [581, 167] on li "Vleermuizen" at bounding box center [772, 166] width 476 height 15
click at [573, 154] on li "Nachtdieren" at bounding box center [772, 152] width 476 height 15
click at [611, 232] on icon at bounding box center [645, 239] width 212 height 41
click at [645, 232] on input "radio" at bounding box center [649, 229] width 8 height 8
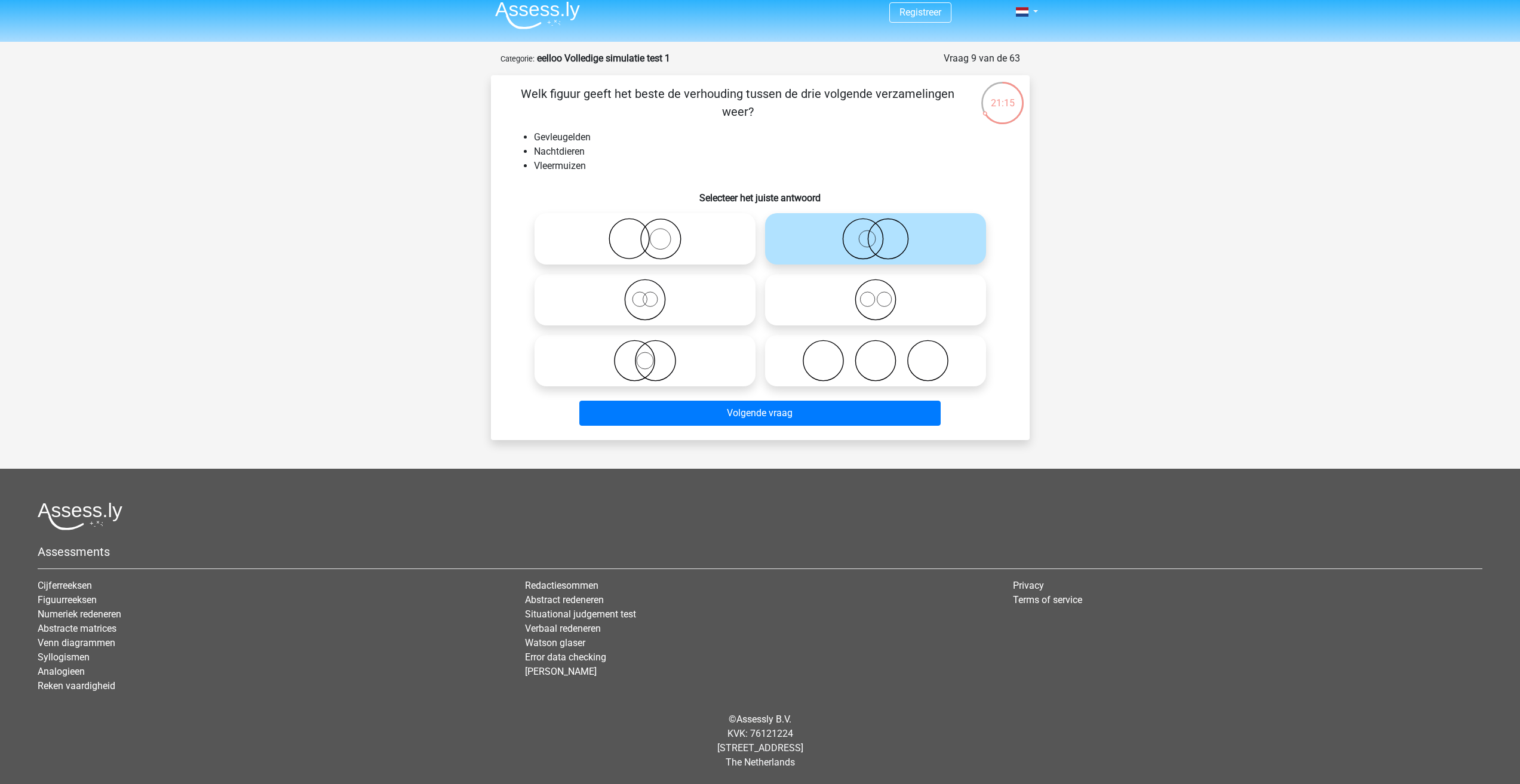
radio input "true"
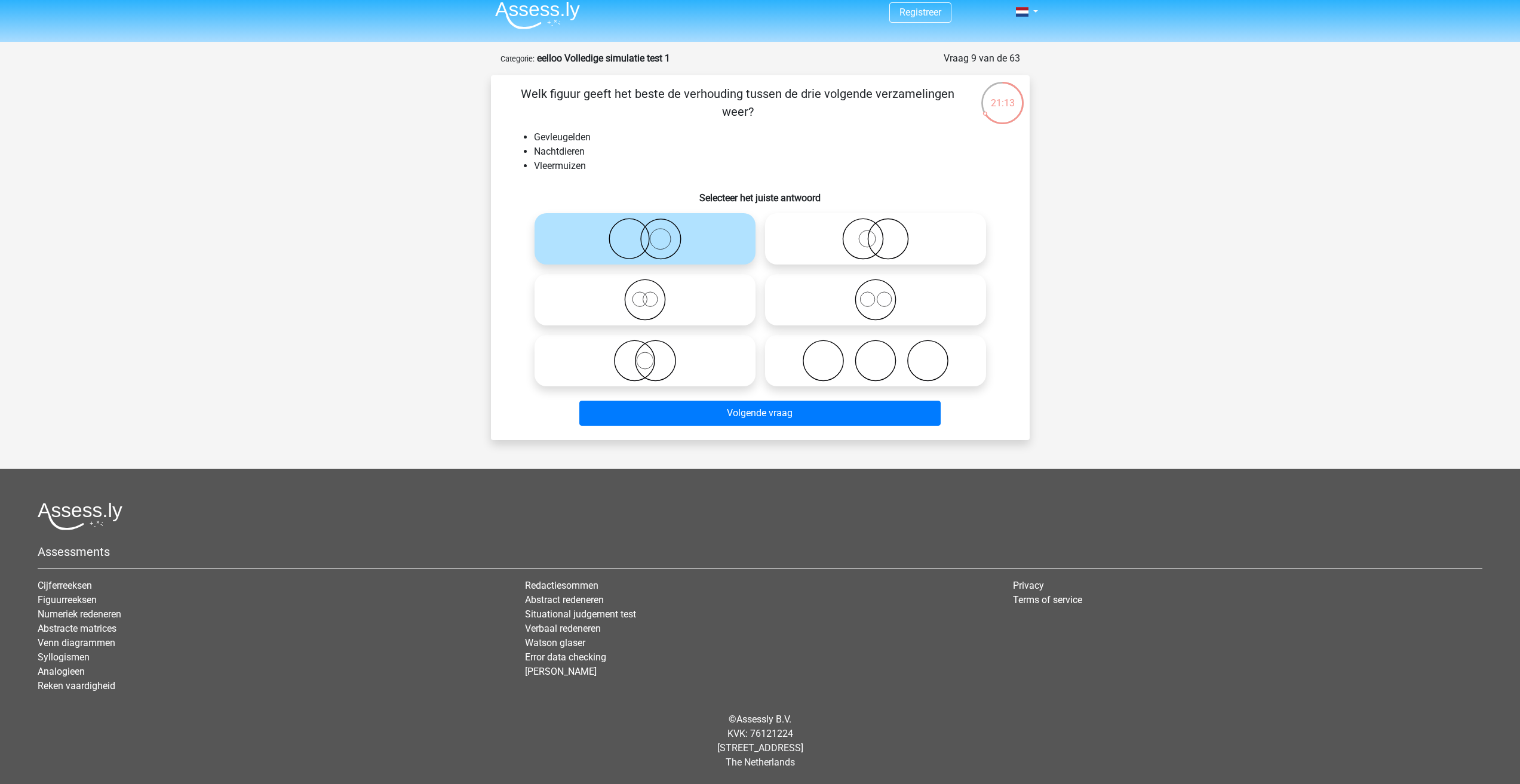
click at [660, 309] on icon at bounding box center [645, 300] width 212 height 41
click at [653, 294] on input "radio" at bounding box center [649, 289] width 8 height 8
radio input "true"
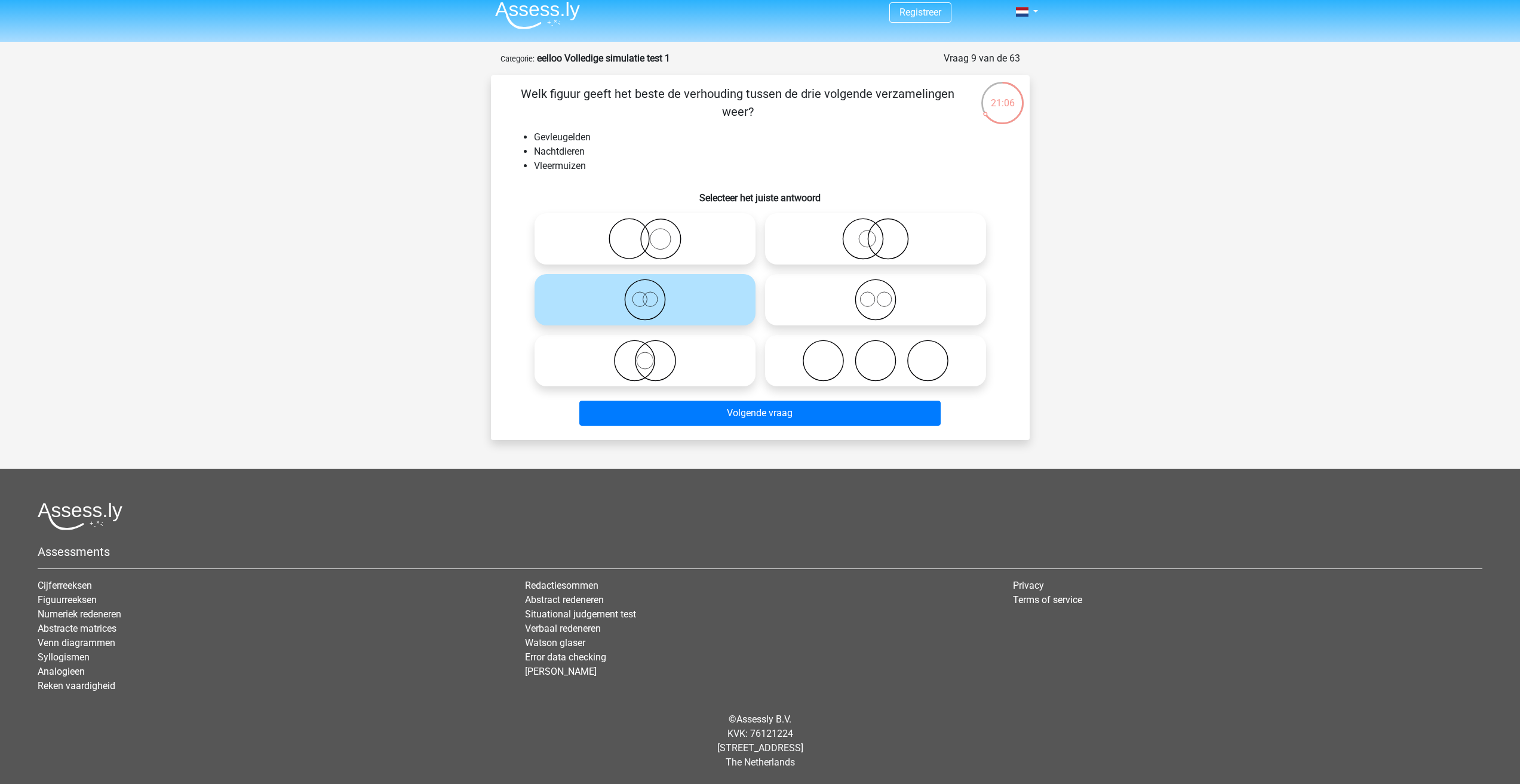
click at [573, 166] on li "Vleermuizen" at bounding box center [772, 166] width 476 height 15
click at [754, 415] on button "Volgende vraag" at bounding box center [760, 413] width 361 height 25
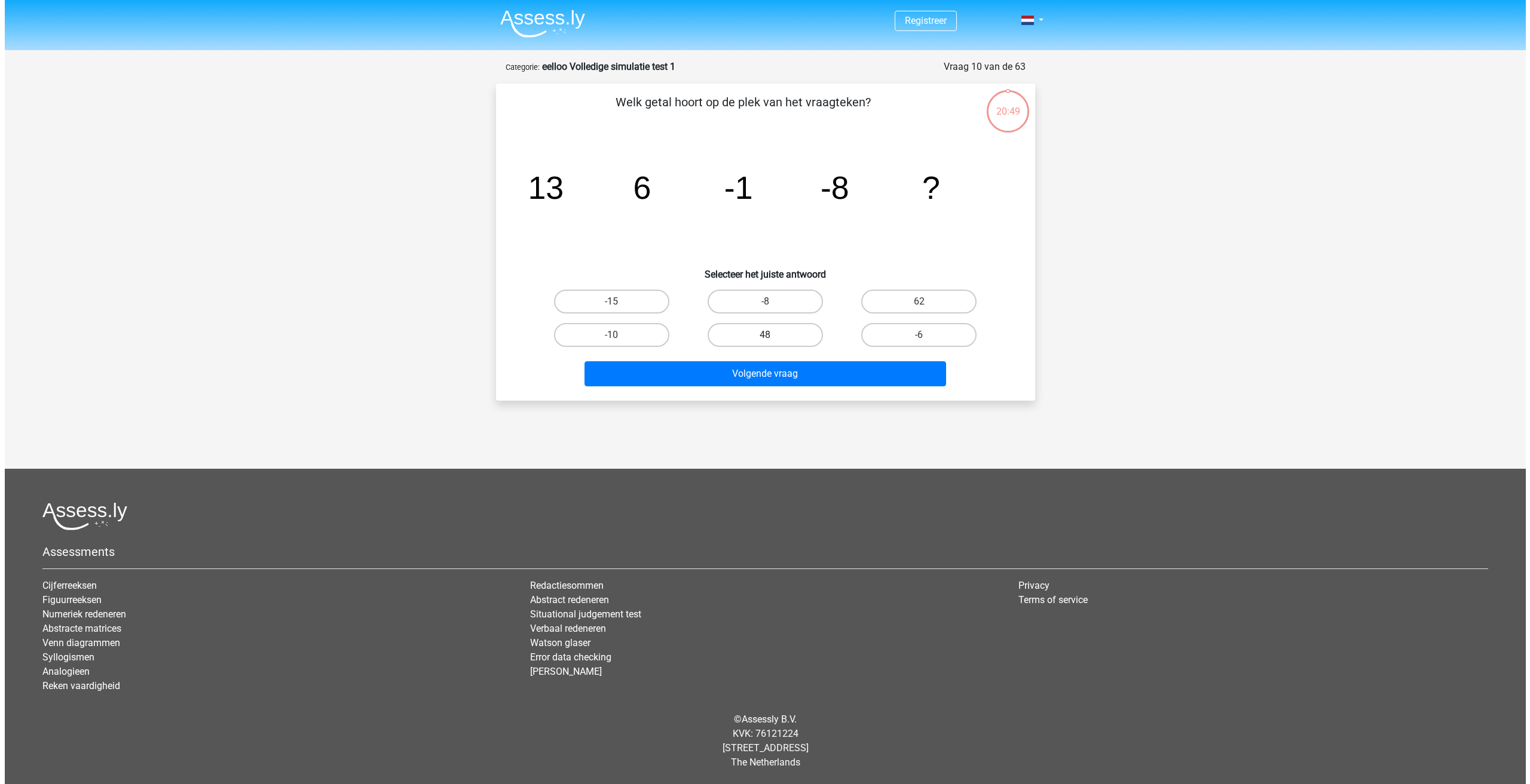
scroll to position [0, 0]
click at [624, 300] on label "-15" at bounding box center [611, 301] width 116 height 24
click at [619, 302] on input "-15" at bounding box center [615, 305] width 8 height 8
radio input "true"
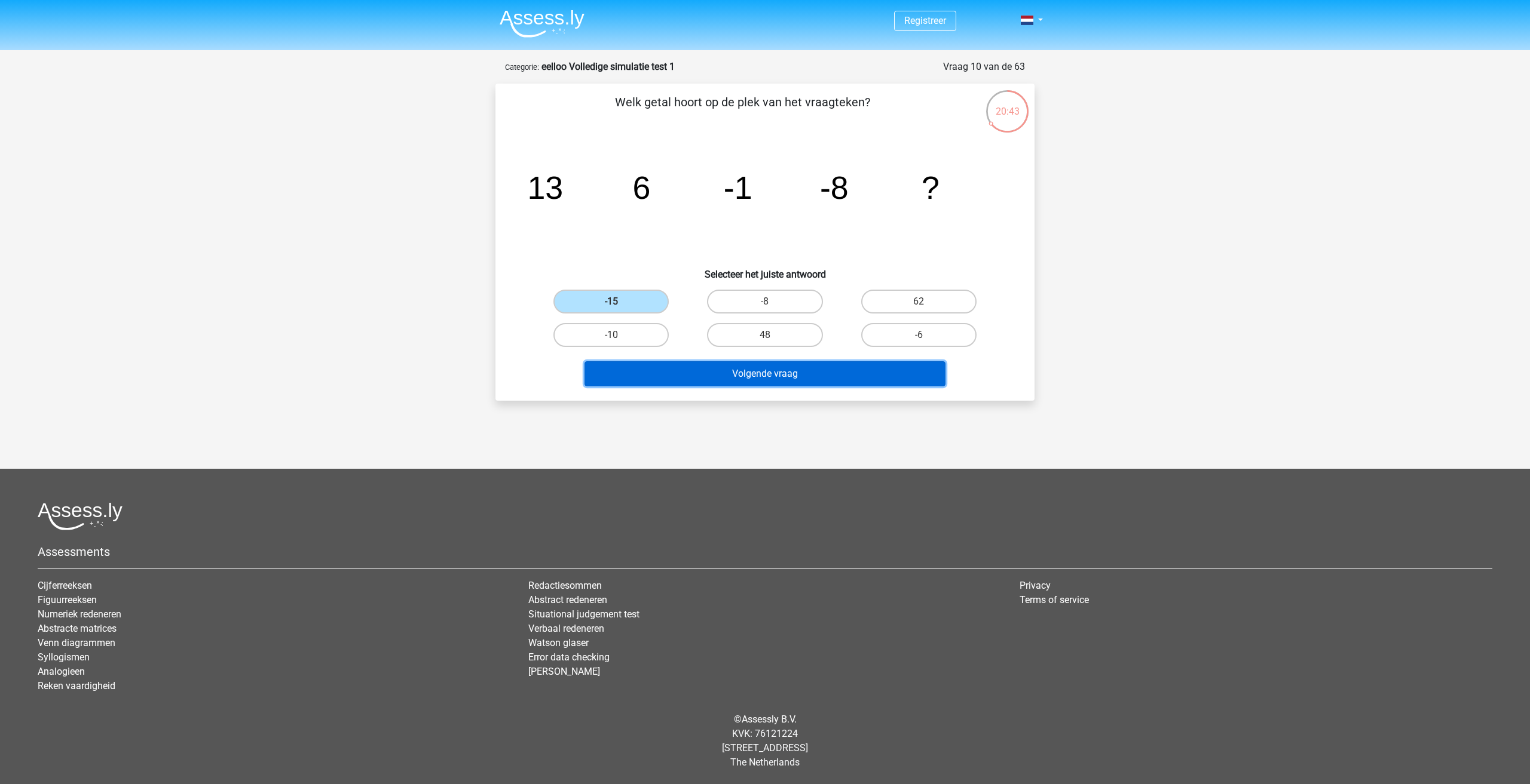
click at [724, 380] on button "Volgende vraag" at bounding box center [765, 374] width 362 height 25
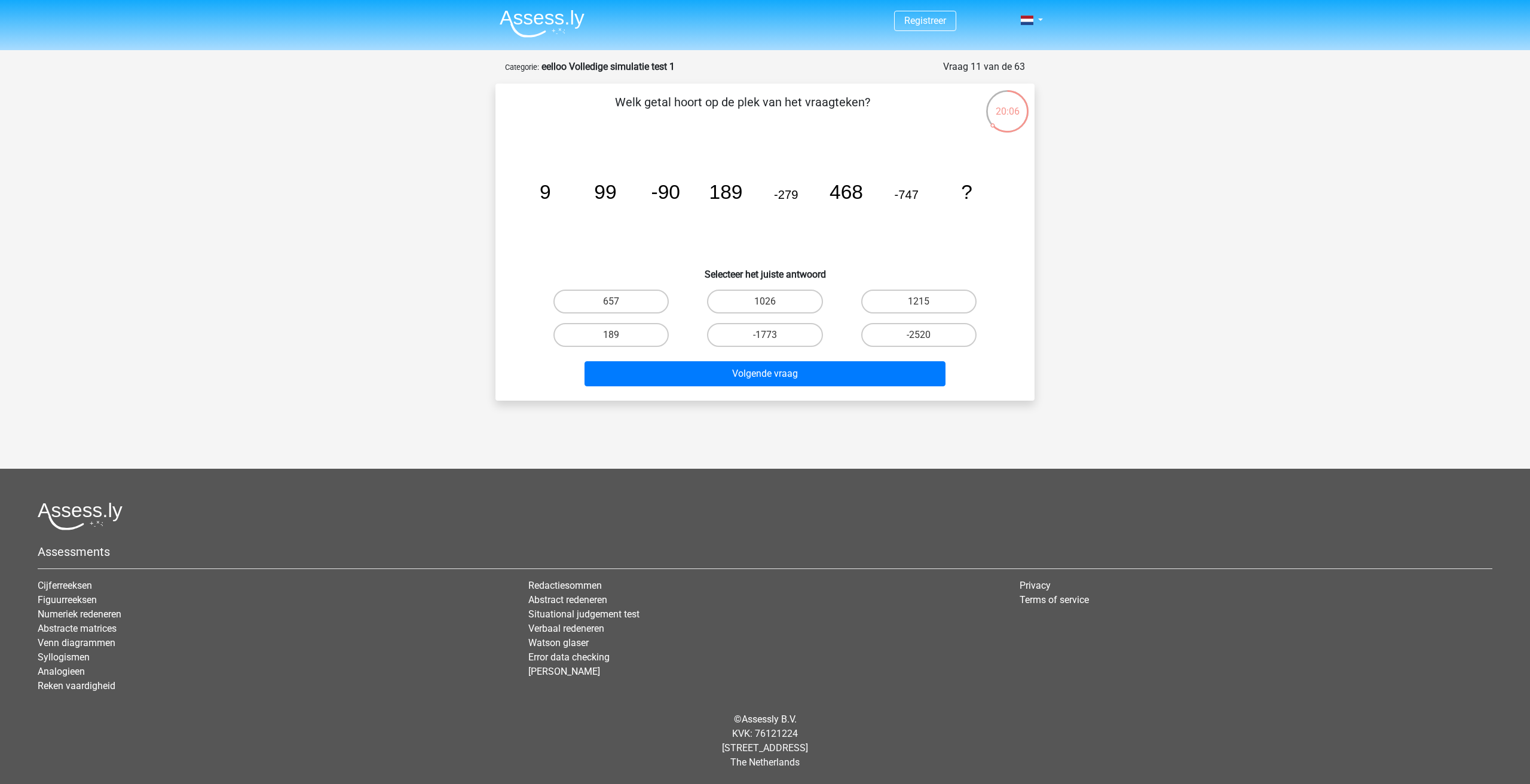
click at [595, 190] on tspan "99" at bounding box center [605, 192] width 22 height 22
drag, startPoint x: 595, startPoint y: 190, endPoint x: 605, endPoint y: 193, distance: 10.4
click at [605, 193] on tspan "99" at bounding box center [605, 192] width 22 height 22
click at [629, 202] on icon "image/svg+xml 9 99 -90 189 -279 468 -747 ?" at bounding box center [765, 199] width 482 height 121
click at [703, 194] on icon "image/svg+xml 9 99 -90 189 -279 468 -747 ?" at bounding box center [765, 199] width 482 height 121
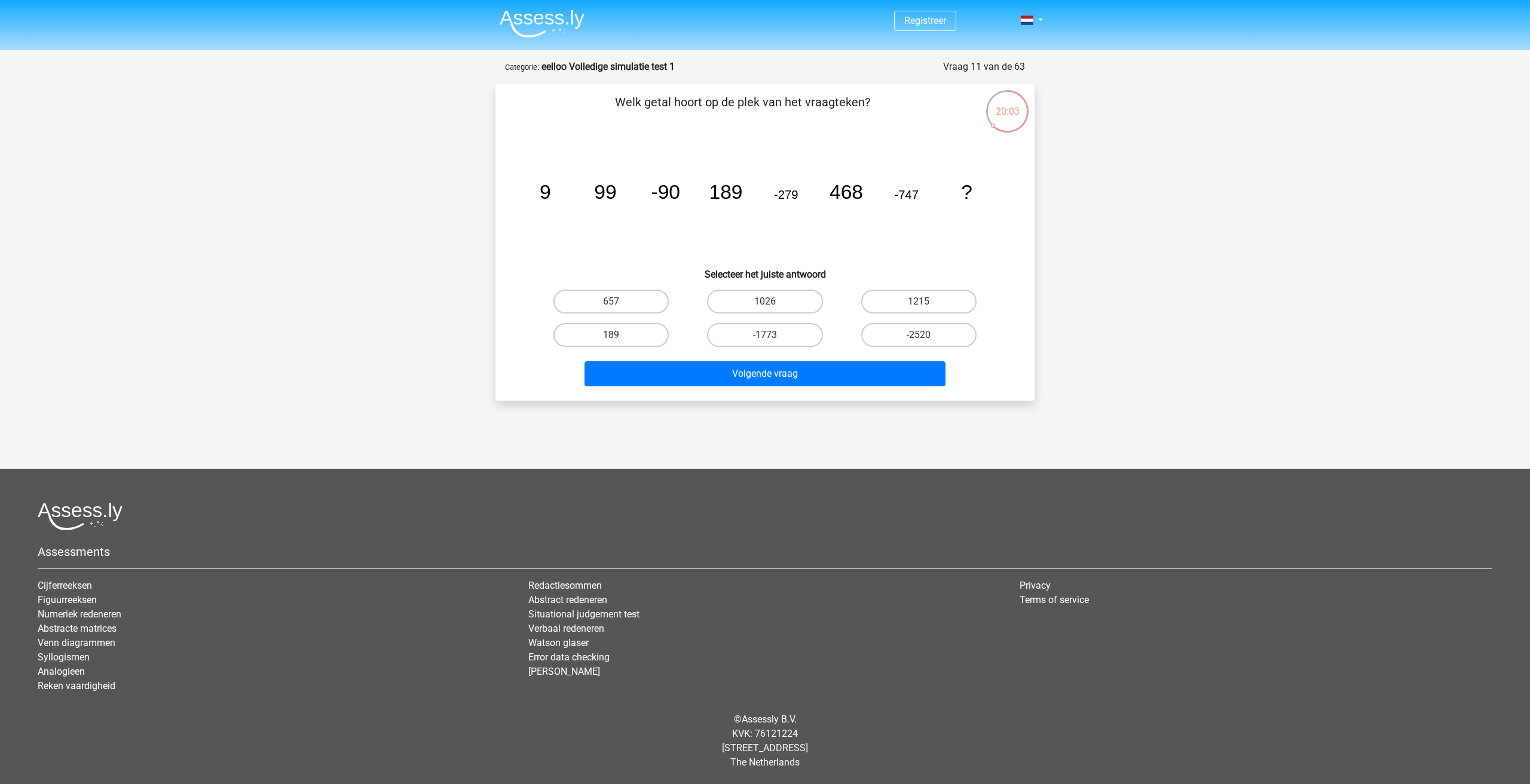
click at [717, 195] on tspan "189" at bounding box center [725, 192] width 33 height 22
click at [610, 196] on tspan "99" at bounding box center [605, 192] width 22 height 22
click at [930, 306] on label "1215" at bounding box center [919, 301] width 116 height 24
click at [926, 306] on input "1215" at bounding box center [922, 305] width 8 height 8
radio input "true"
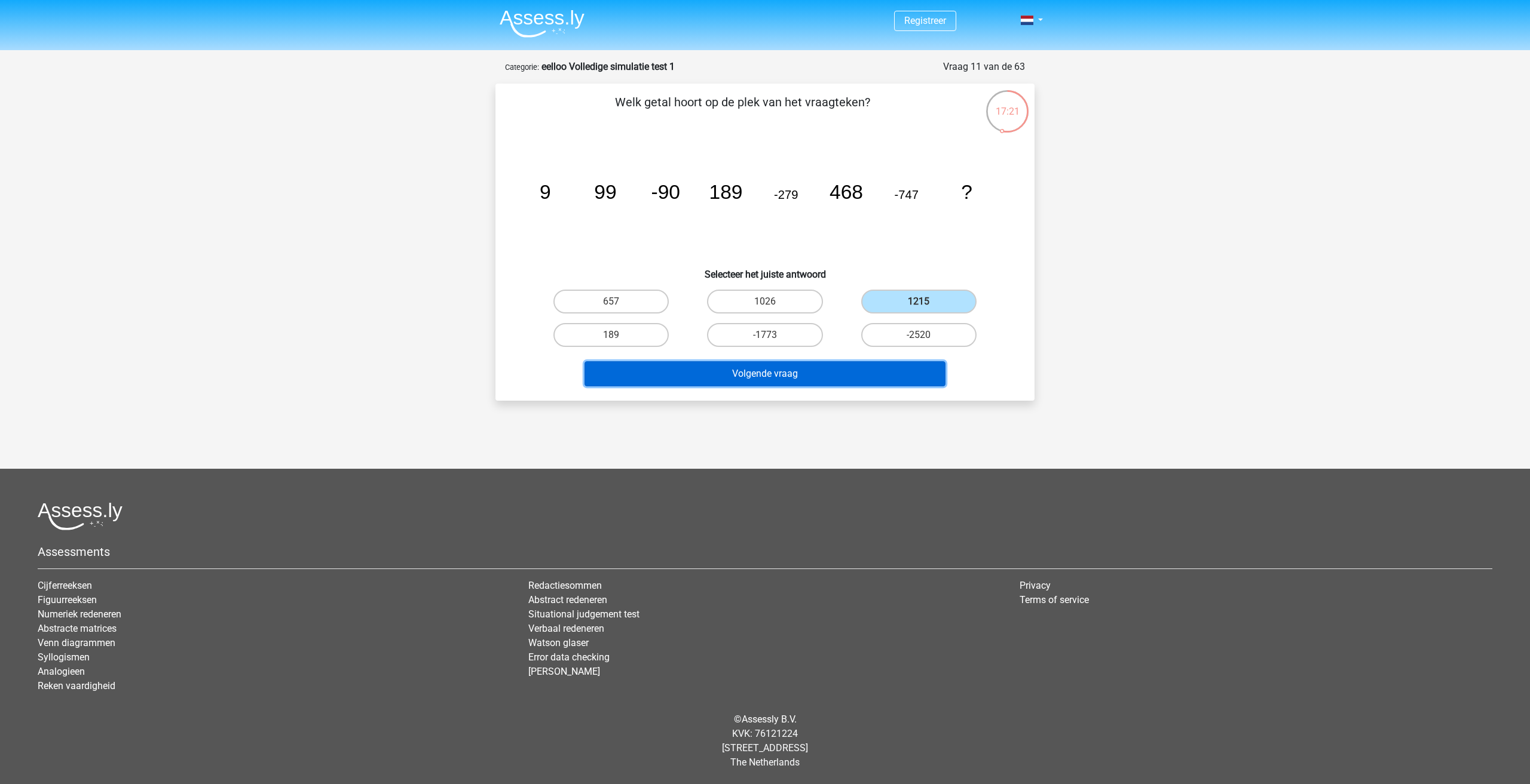
click at [883, 379] on button "Volgende vraag" at bounding box center [765, 374] width 362 height 25
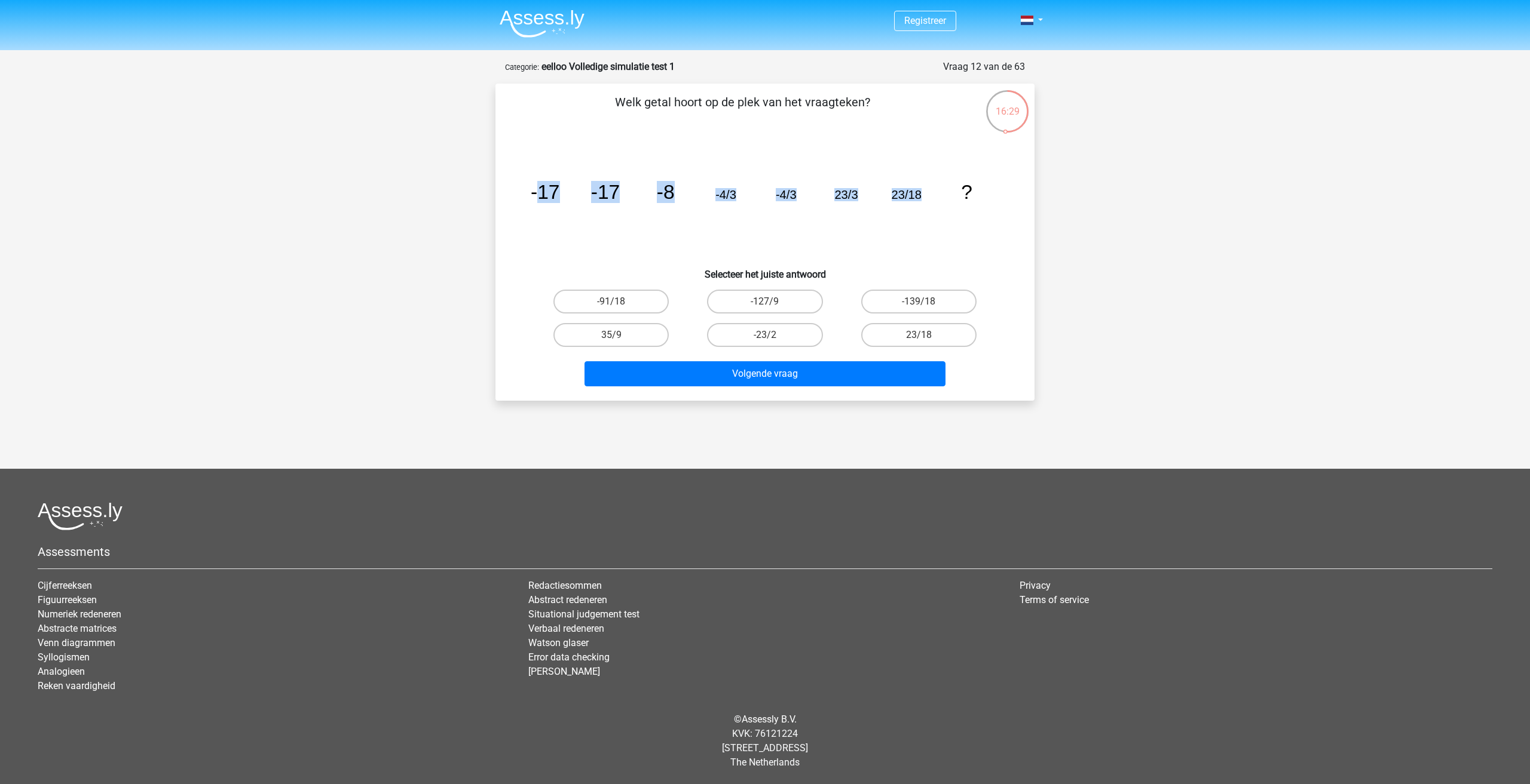
drag, startPoint x: 537, startPoint y: 189, endPoint x: 936, endPoint y: 177, distance: 399.2
click at [936, 177] on icon "image/svg+xml -17 -17 -8 -4/3 -4/3 23/3 23/18 ?" at bounding box center [765, 199] width 482 height 121
click at [933, 180] on icon "image/svg+xml -17 -17 -8 -4/3 -4/3 23/3 23/18 ?" at bounding box center [765, 199] width 482 height 121
drag, startPoint x: 531, startPoint y: 193, endPoint x: 1000, endPoint y: 190, distance: 469.0
click at [1000, 190] on icon "image/svg+xml -17 -17 -8 -4/3 -4/3 23/3 23/18 ?" at bounding box center [765, 199] width 482 height 121
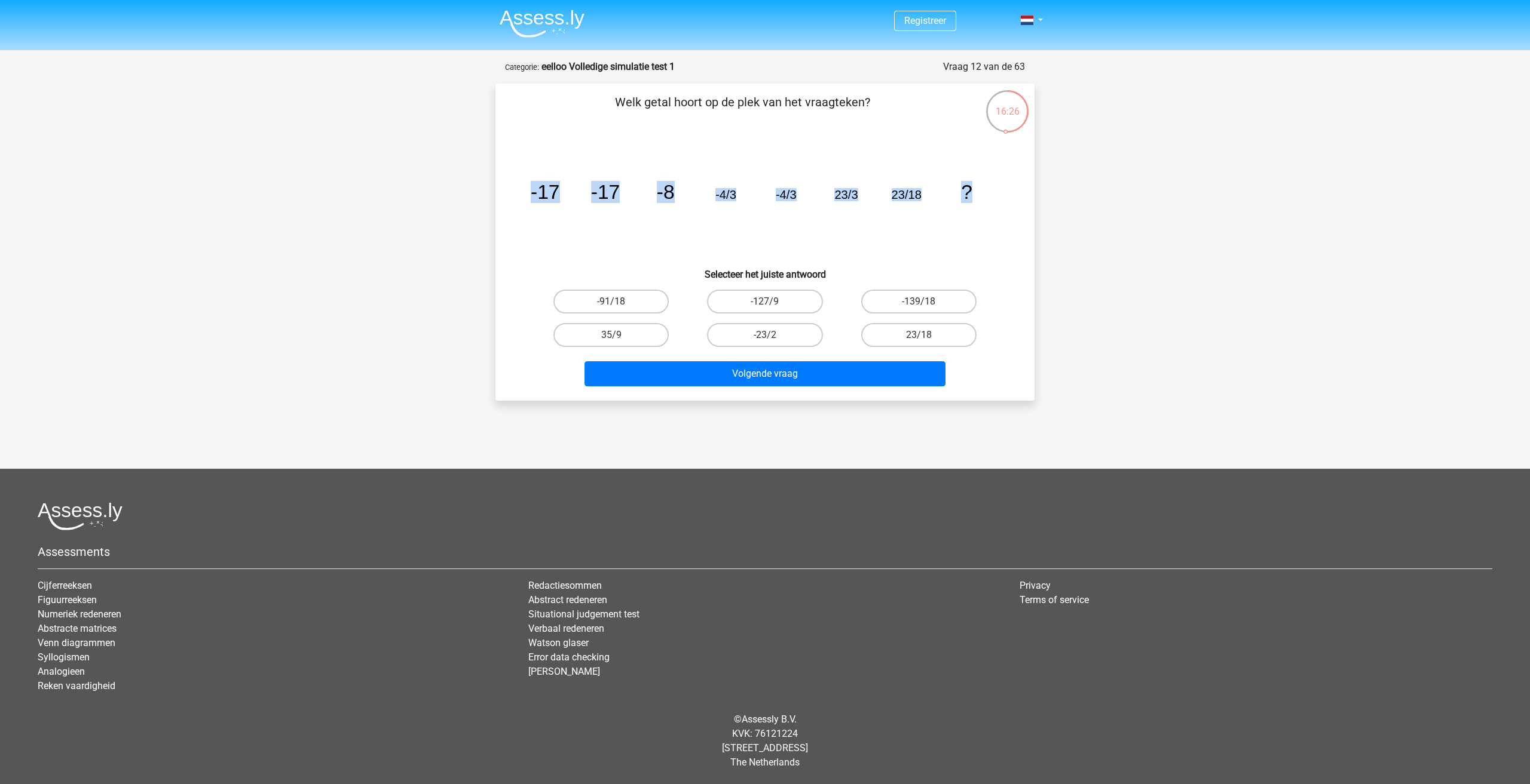
copy g "-17 -17 -8 -4/3 -4/3 23/3 23/18 ?"
click at [979, 206] on icon "image/svg+xml -17 -17 -8 -4/3 -4/3 23/3 23/18 ?" at bounding box center [765, 199] width 482 height 121
click at [998, 236] on icon "image/svg+xml -17 -17 -8 -4/3 -4/3 23/3 23/18 ?" at bounding box center [765, 199] width 482 height 121
click at [754, 333] on label "-23/2" at bounding box center [765, 335] width 116 height 24
click at [765, 335] on input "-23/2" at bounding box center [768, 339] width 8 height 8
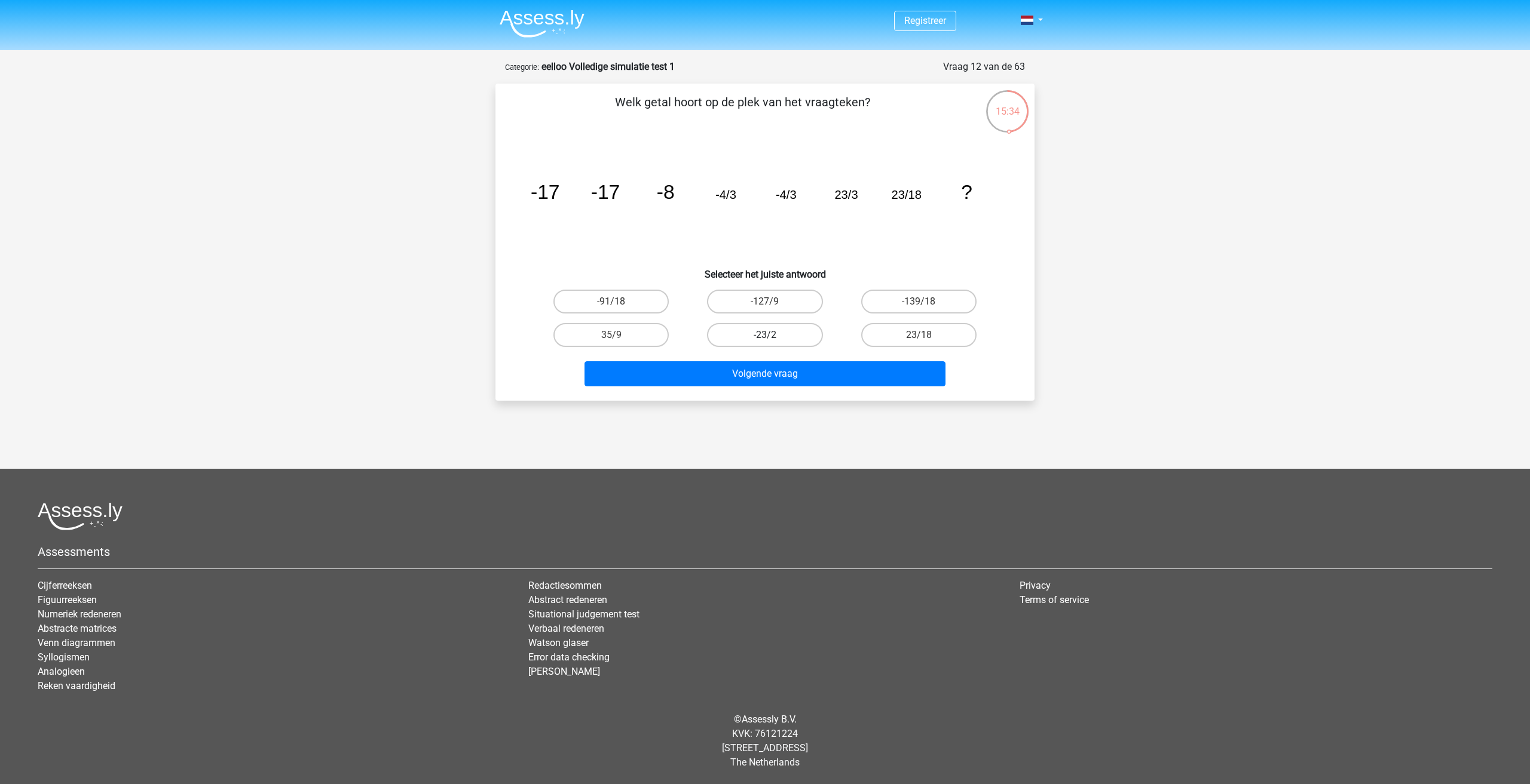
radio input "true"
click at [775, 370] on button "Volgende vraag" at bounding box center [765, 374] width 362 height 25
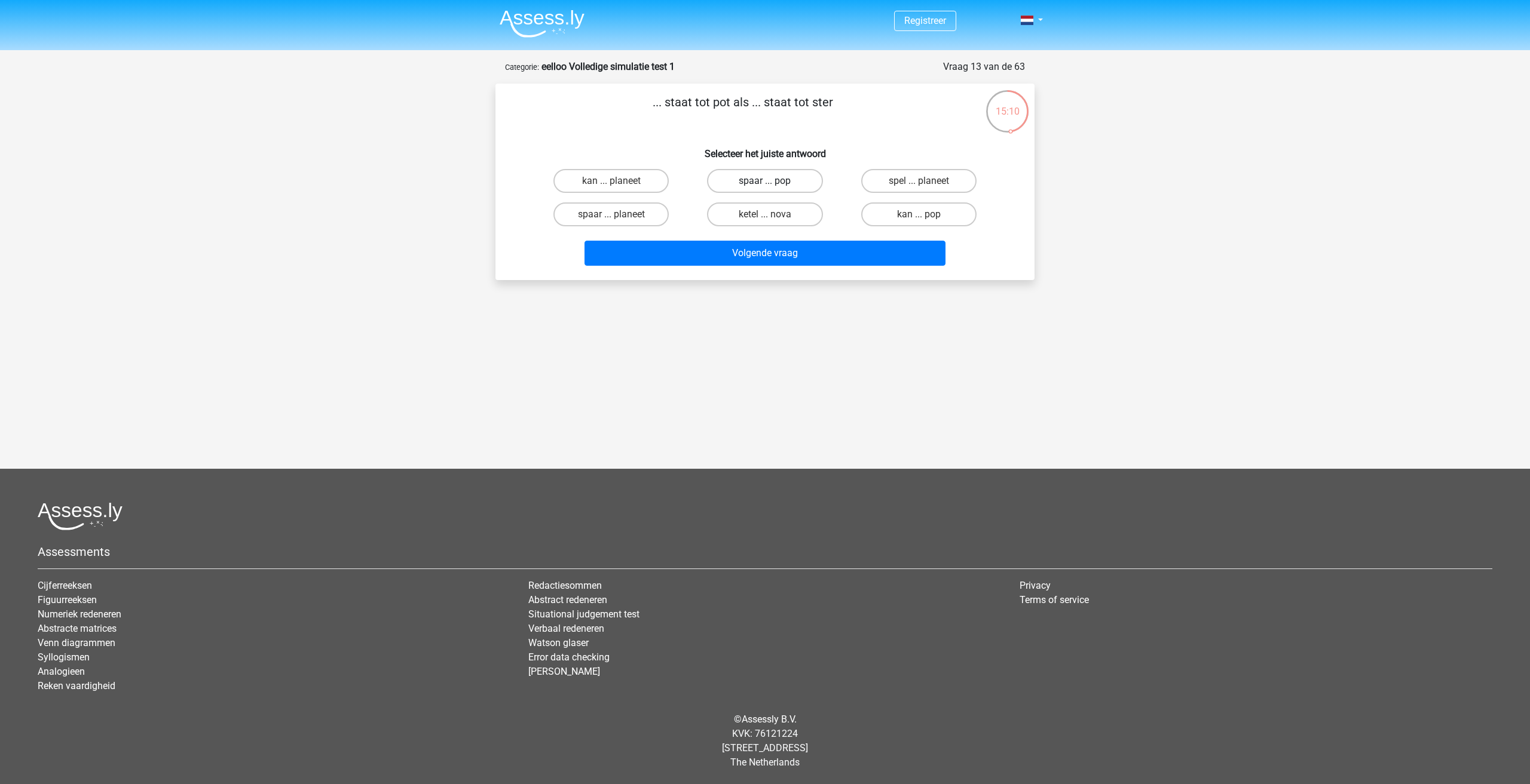
click at [773, 179] on label "spaar ... pop" at bounding box center [765, 180] width 116 height 24
click at [773, 181] on input "spaar ... pop" at bounding box center [768, 185] width 8 height 8
radio input "true"
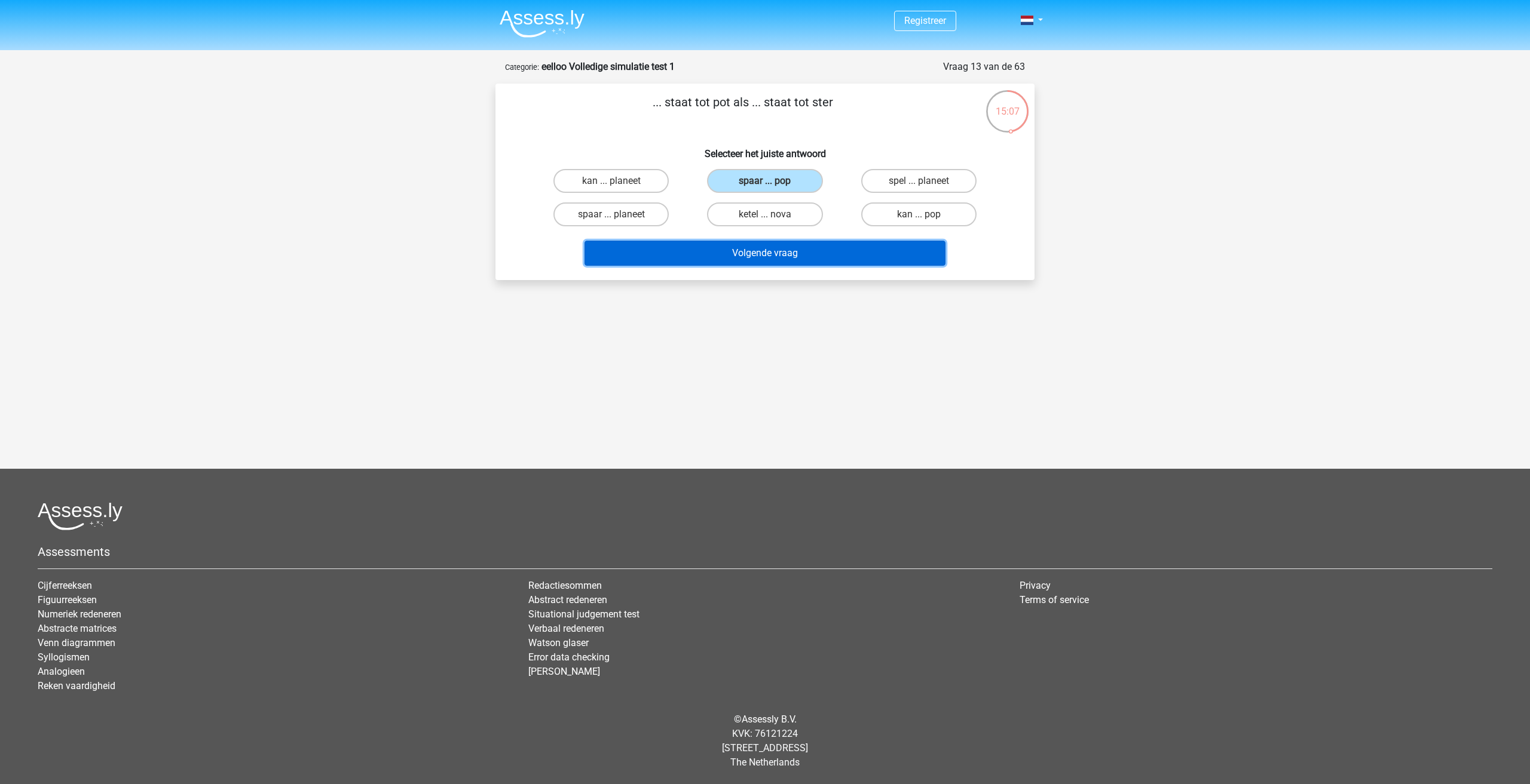
click at [809, 255] on button "Volgende vraag" at bounding box center [765, 253] width 362 height 25
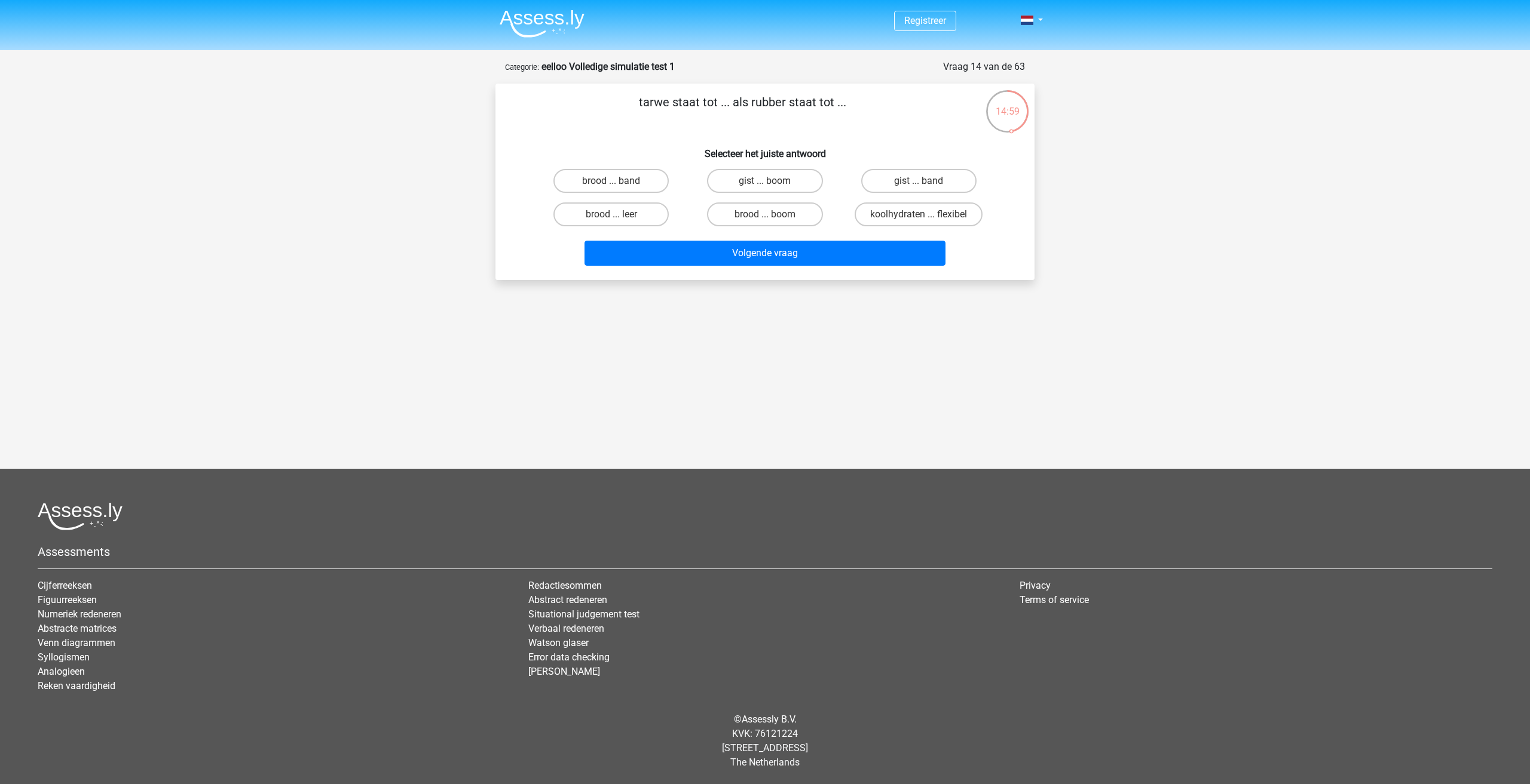
drag, startPoint x: 1014, startPoint y: 105, endPoint x: 1019, endPoint y: 108, distance: 5.8
click at [1016, 105] on div "14:59" at bounding box center [1008, 103] width 45 height 30
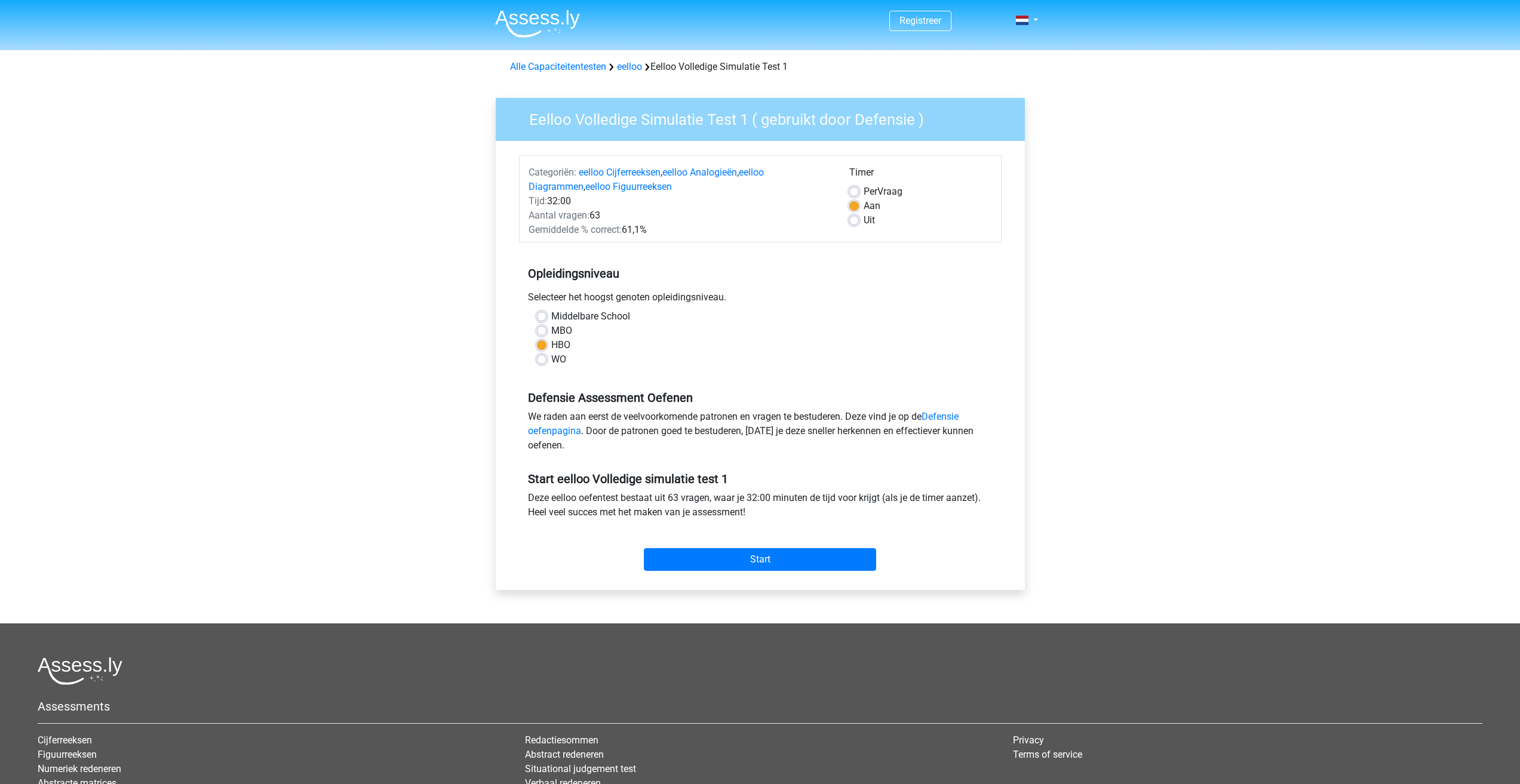
drag, startPoint x: 668, startPoint y: 170, endPoint x: 677, endPoint y: 179, distance: 12.7
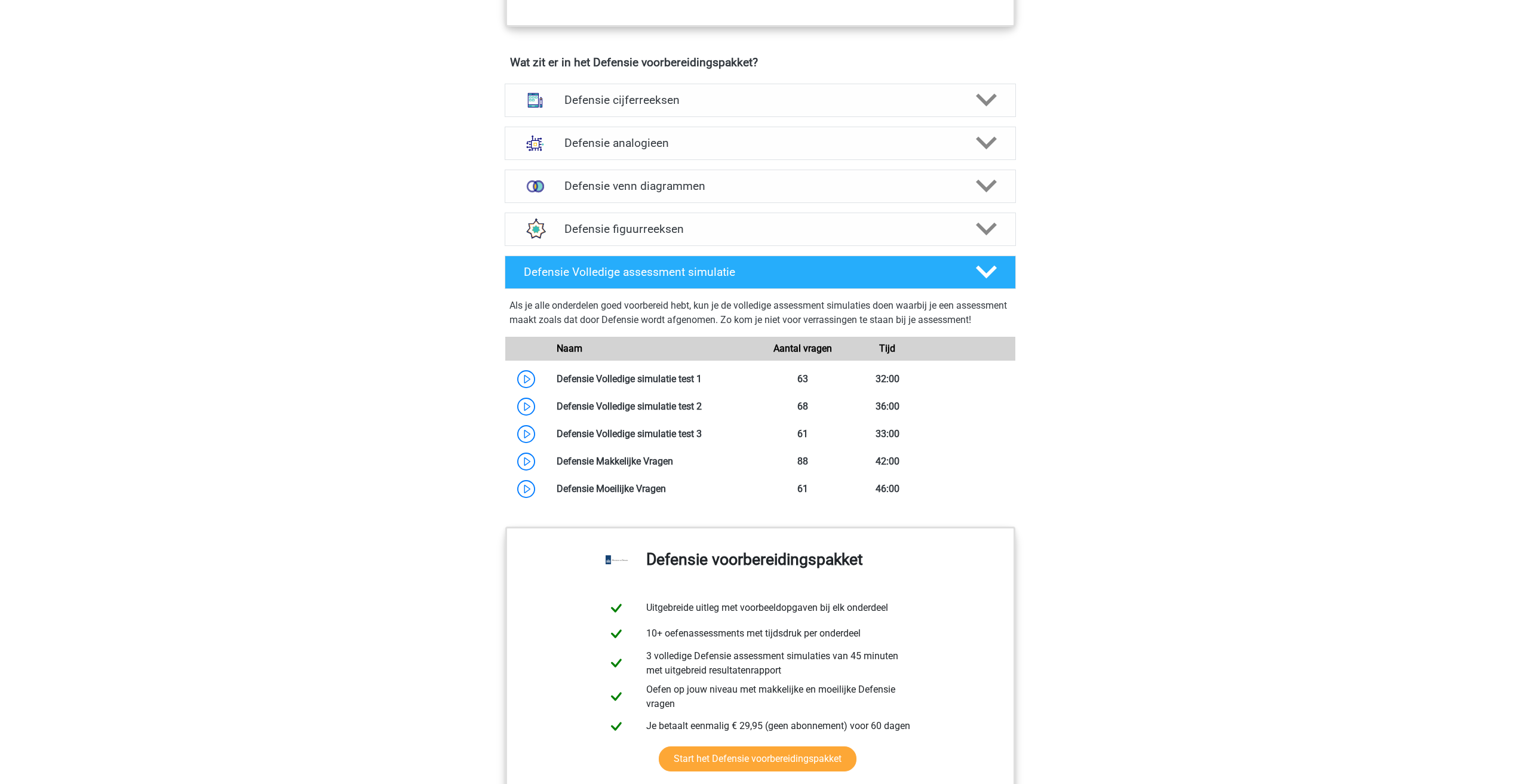
scroll to position [808, 0]
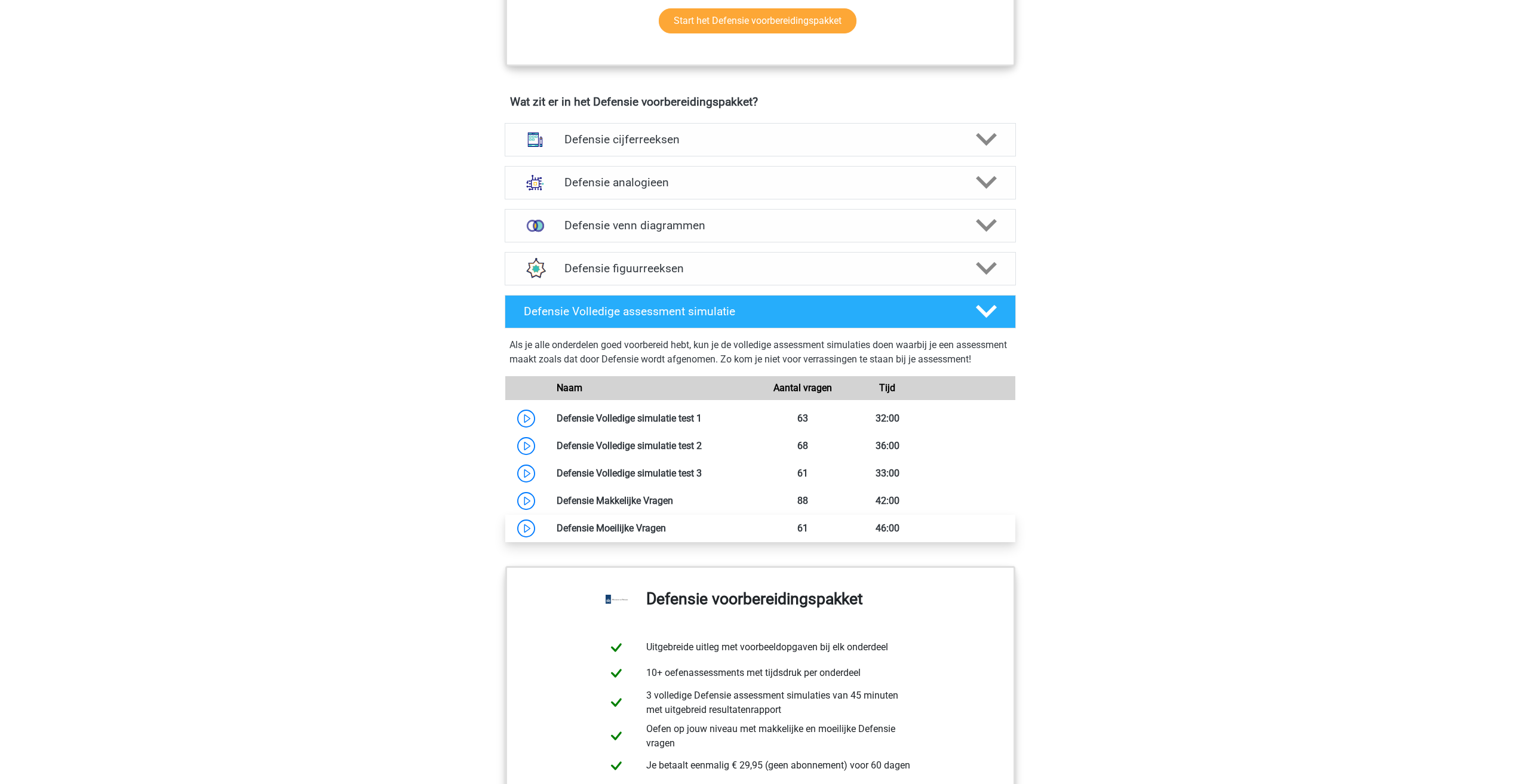
click at [666, 534] on link at bounding box center [666, 529] width 0 height 12
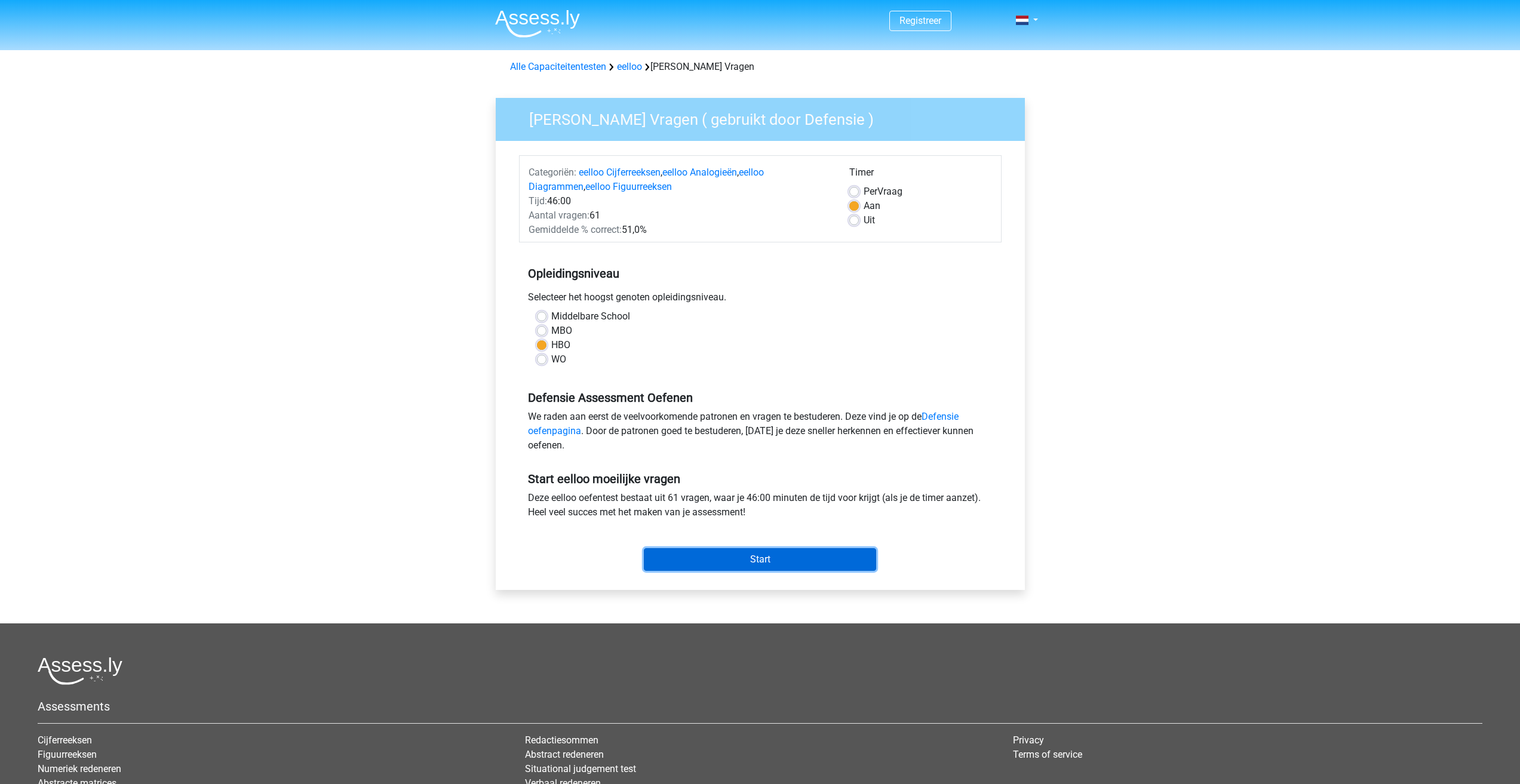
click at [801, 558] on input "Start" at bounding box center [760, 559] width 233 height 23
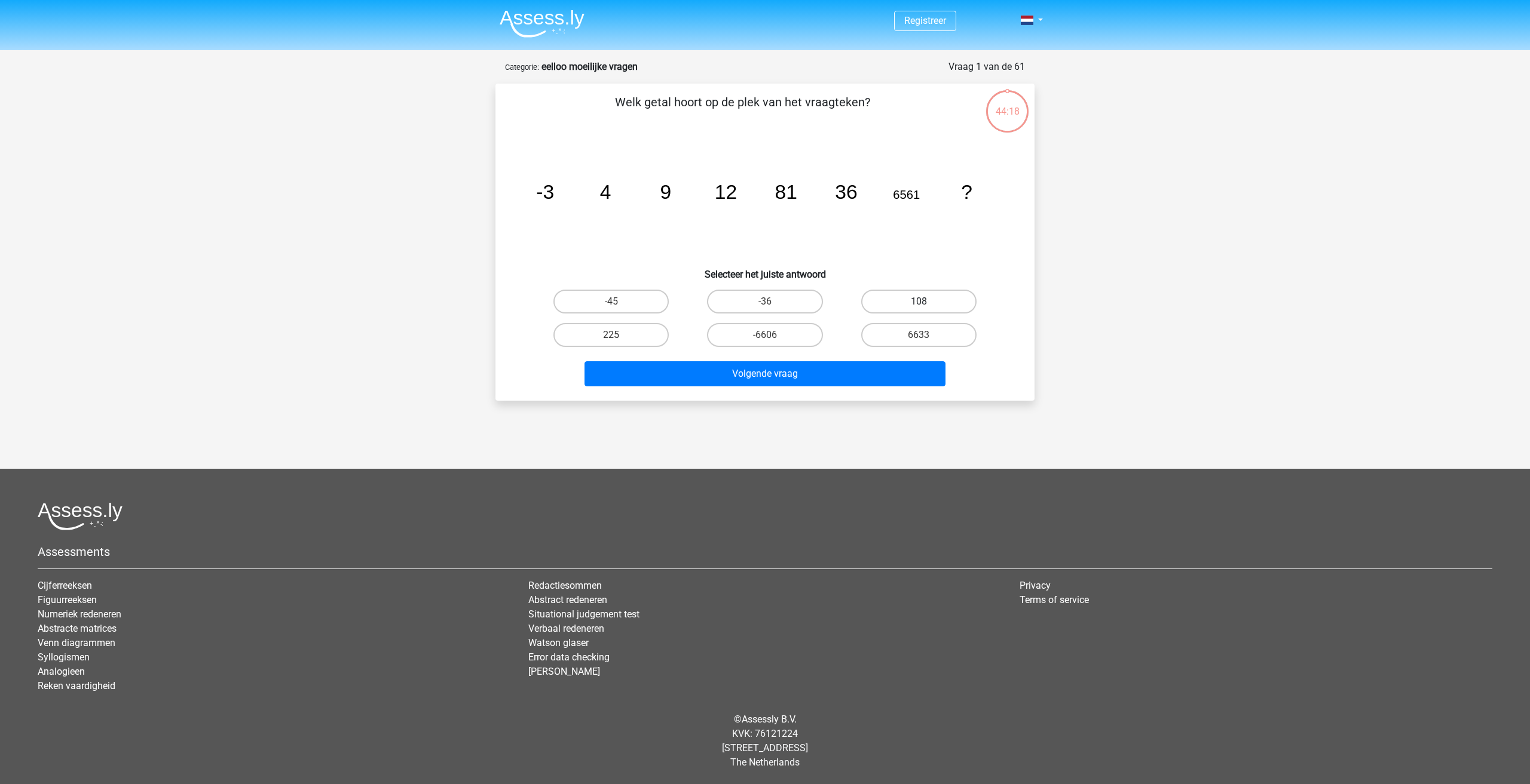
click at [902, 305] on label "108" at bounding box center [919, 301] width 116 height 24
click at [918, 305] on input "108" at bounding box center [922, 305] width 8 height 8
radio input "true"
click at [765, 374] on button "Volgende vraag" at bounding box center [765, 374] width 362 height 25
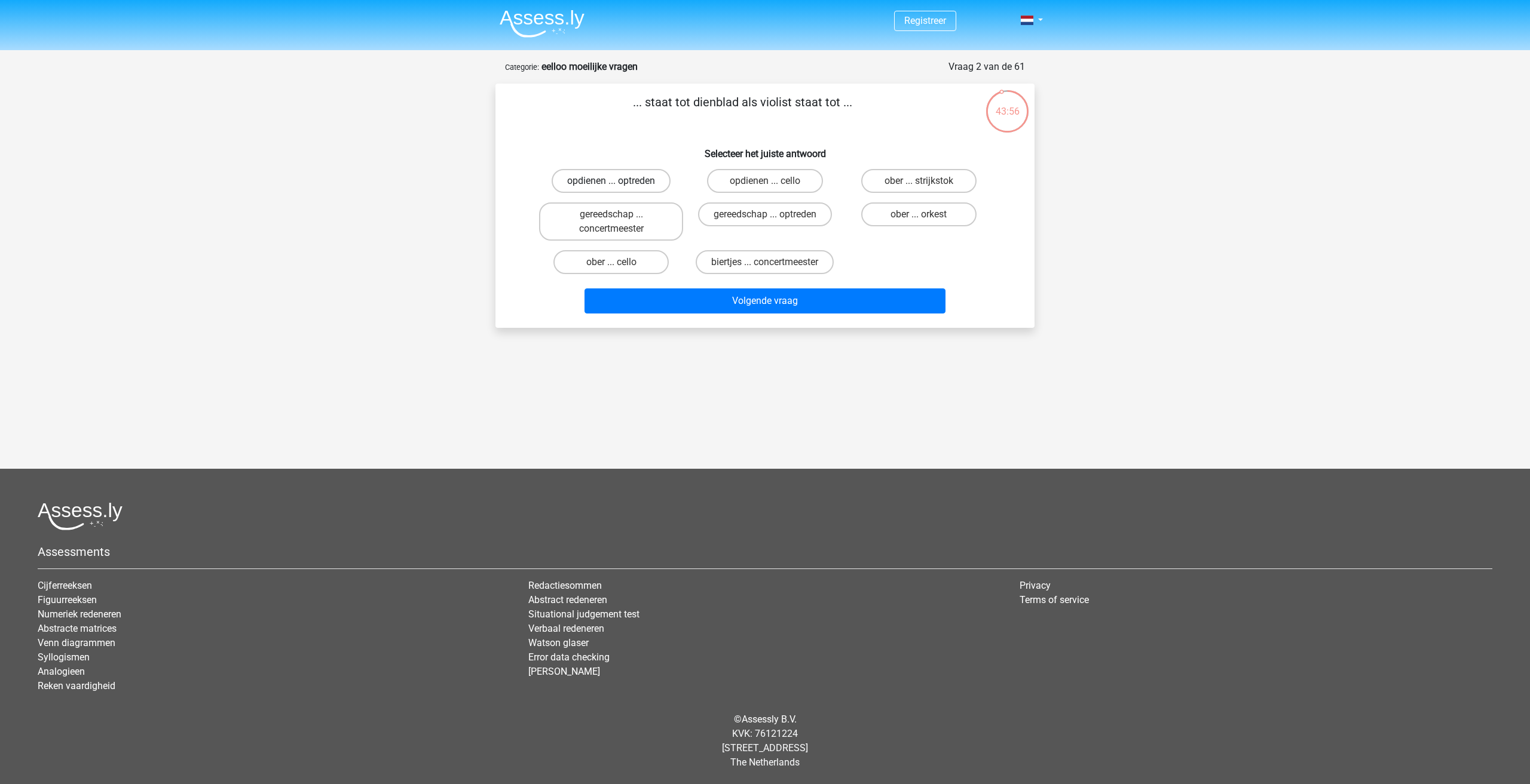
click at [664, 185] on label "opdienen ... optreden" at bounding box center [610, 180] width 119 height 24
click at [619, 185] on input "opdienen ... optreden" at bounding box center [615, 185] width 8 height 8
radio input "true"
click at [754, 184] on label "opdienen ... cello" at bounding box center [765, 180] width 116 height 24
click at [765, 184] on input "opdienen ... cello" at bounding box center [768, 185] width 8 height 8
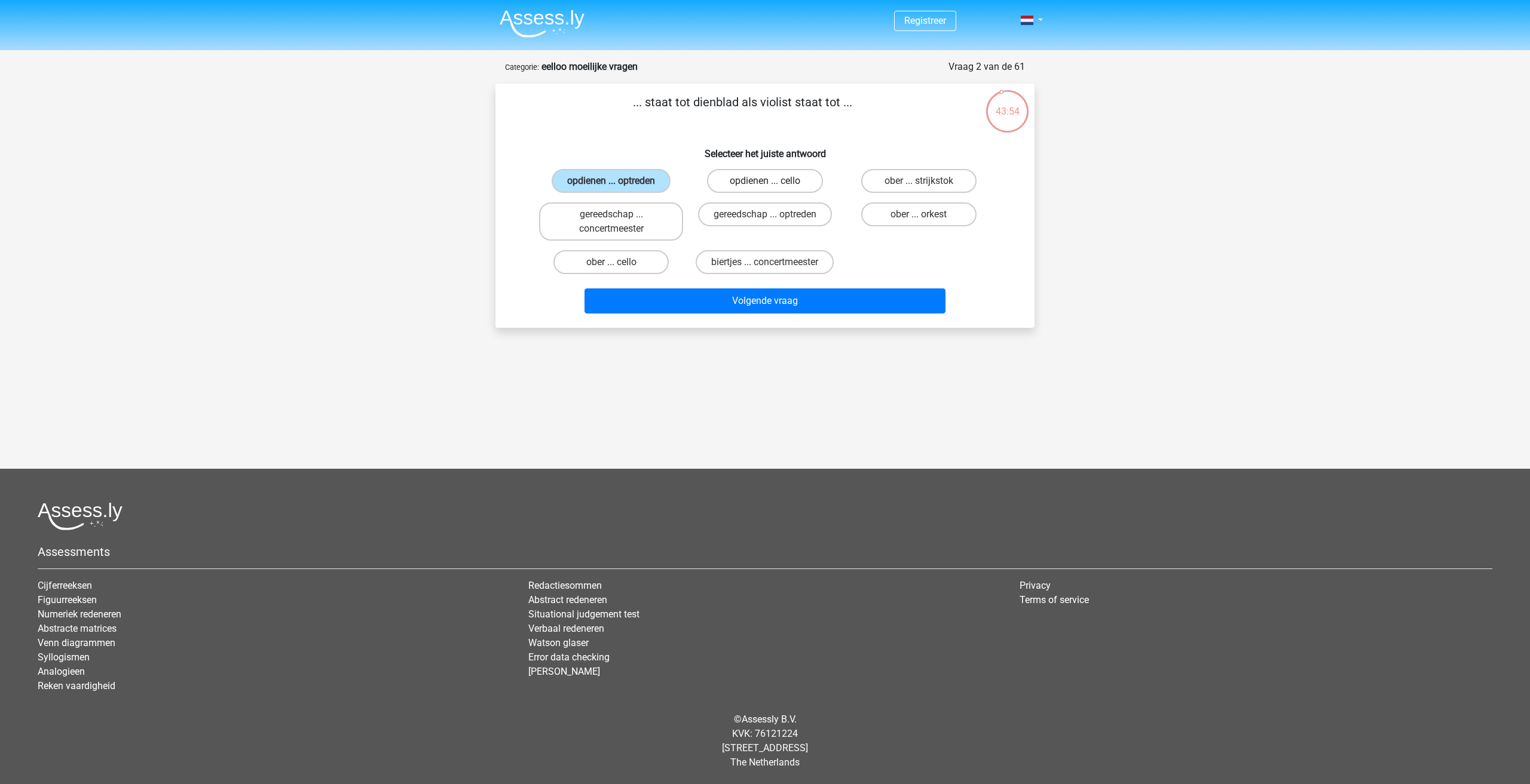
radio input "true"
click at [899, 174] on label "ober ... strijkstok" at bounding box center [919, 180] width 116 height 24
click at [918, 181] on input "ober ... strijkstok" at bounding box center [922, 185] width 8 height 8
radio input "true"
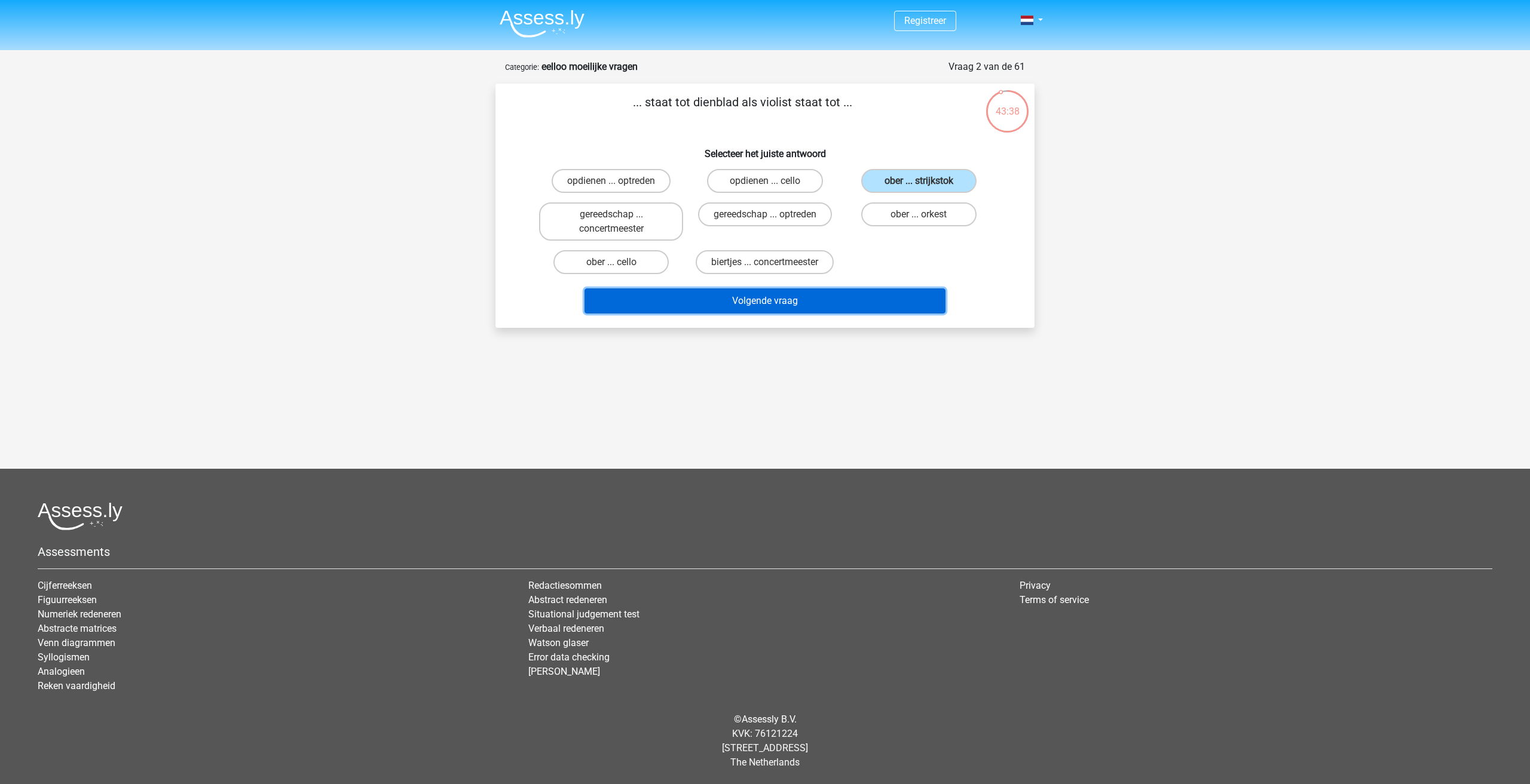
click at [896, 288] on div "Volgende vraag" at bounding box center [765, 299] width 501 height 39
click at [845, 292] on button "Volgende vraag" at bounding box center [765, 301] width 362 height 25
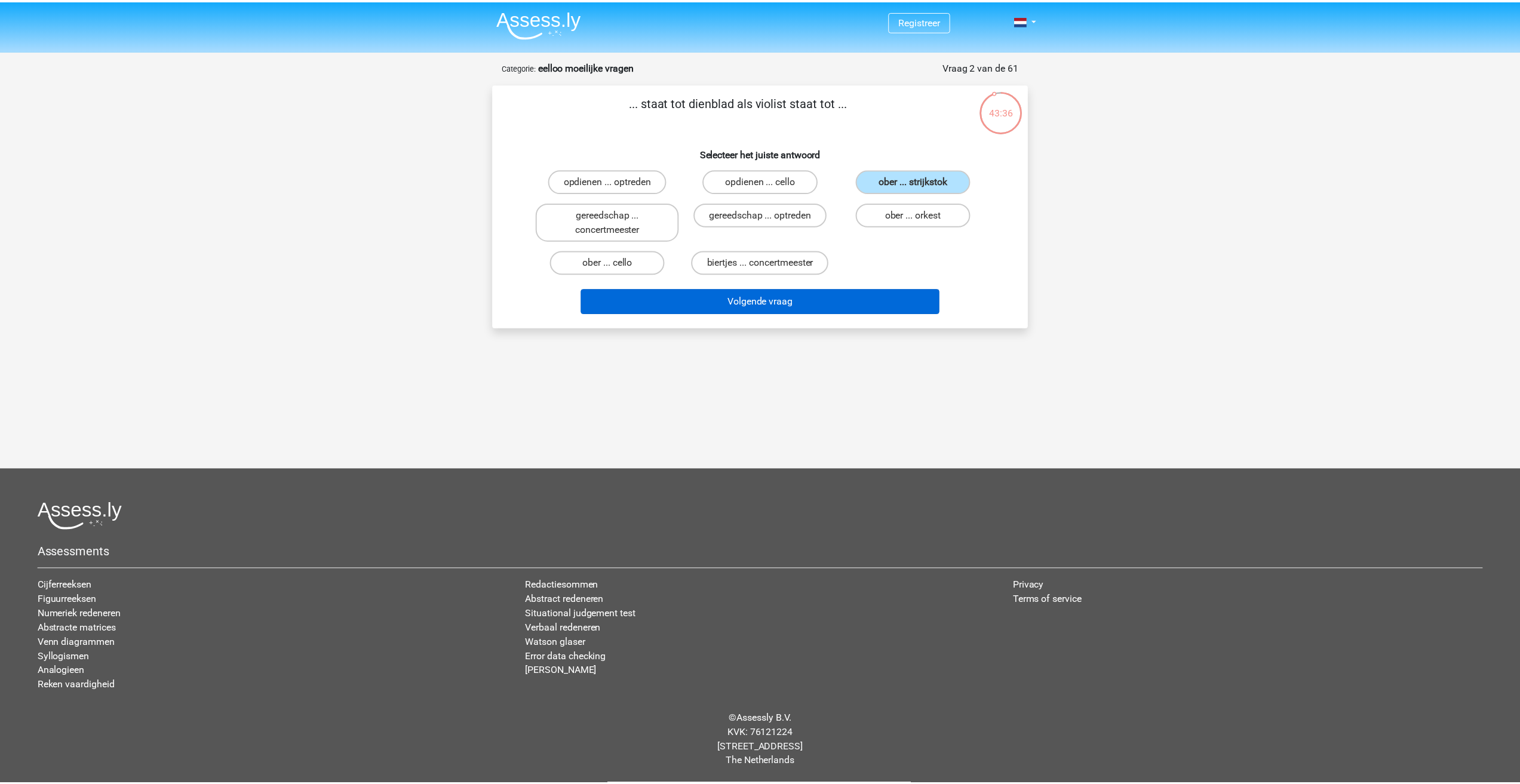
scroll to position [8, 0]
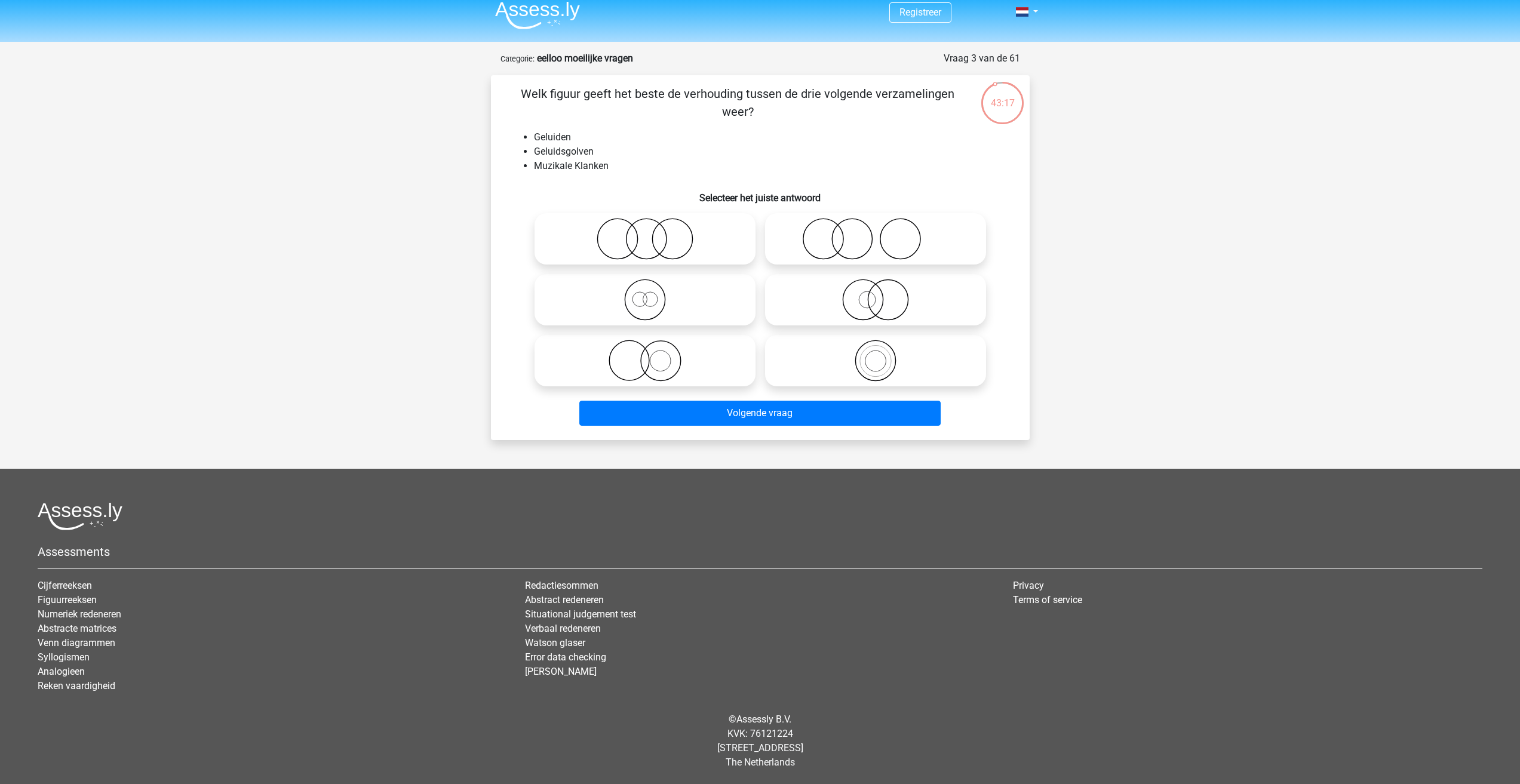
click at [559, 18] on img at bounding box center [537, 15] width 85 height 28
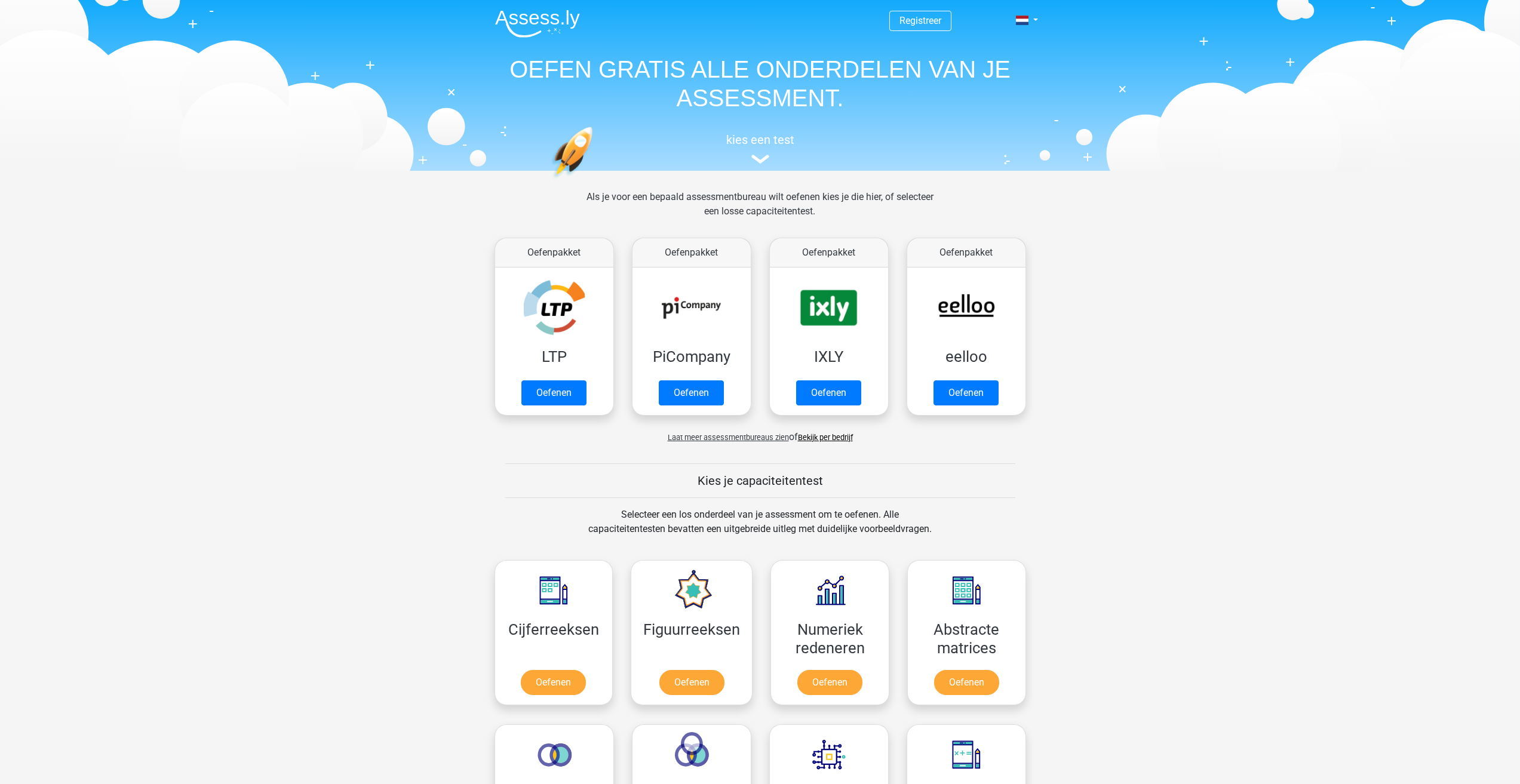
drag, startPoint x: 580, startPoint y: 159, endPoint x: 587, endPoint y: 156, distance: 7.6
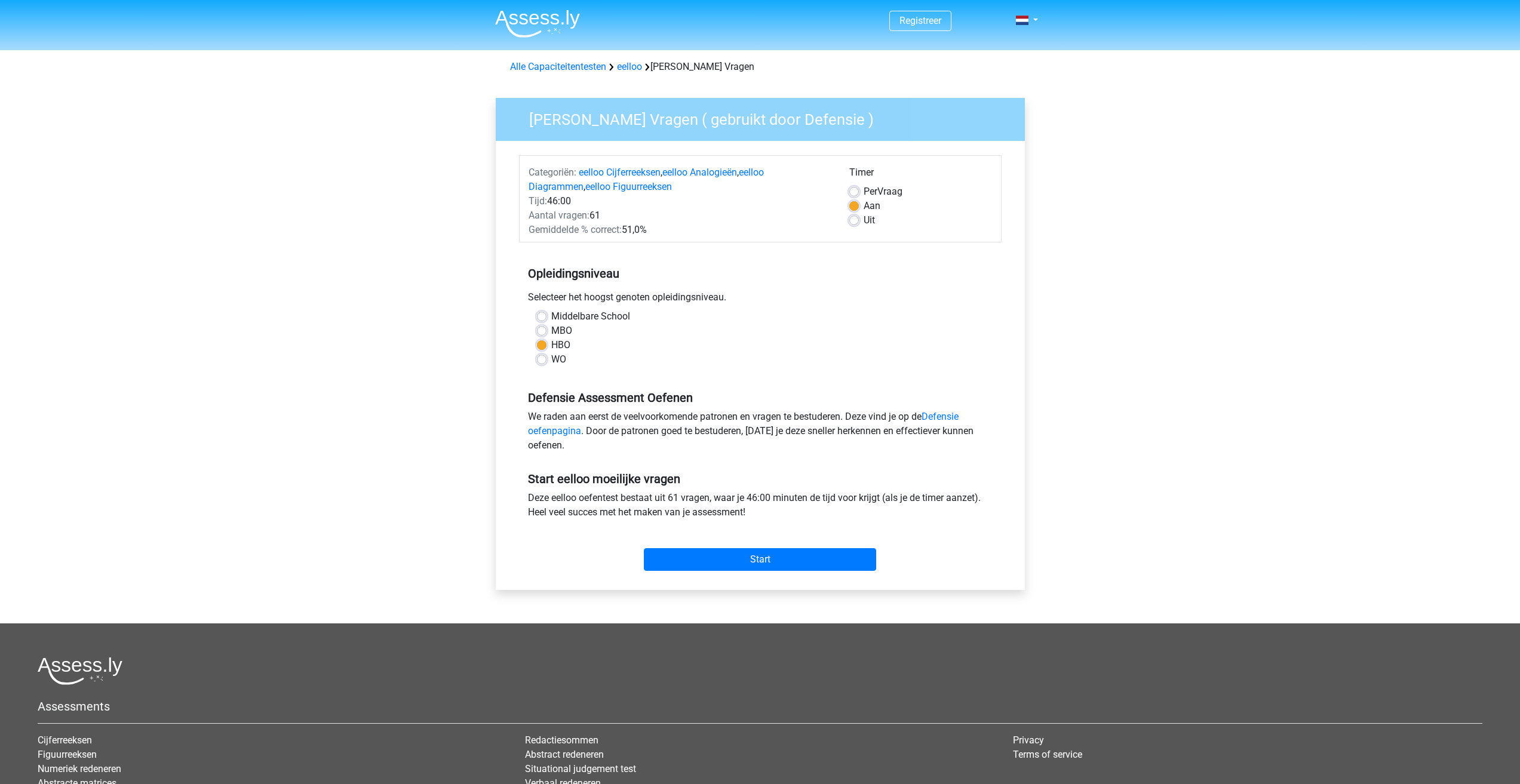
click at [548, 311] on div "Middelbare School" at bounding box center [760, 316] width 447 height 15
click at [551, 316] on label "Middelbare School" at bounding box center [591, 316] width 79 height 15
click at [543, 316] on input "Middelbare School" at bounding box center [541, 315] width 9 height 12
radio input "true"
click at [813, 556] on input "Start" at bounding box center [760, 559] width 233 height 23
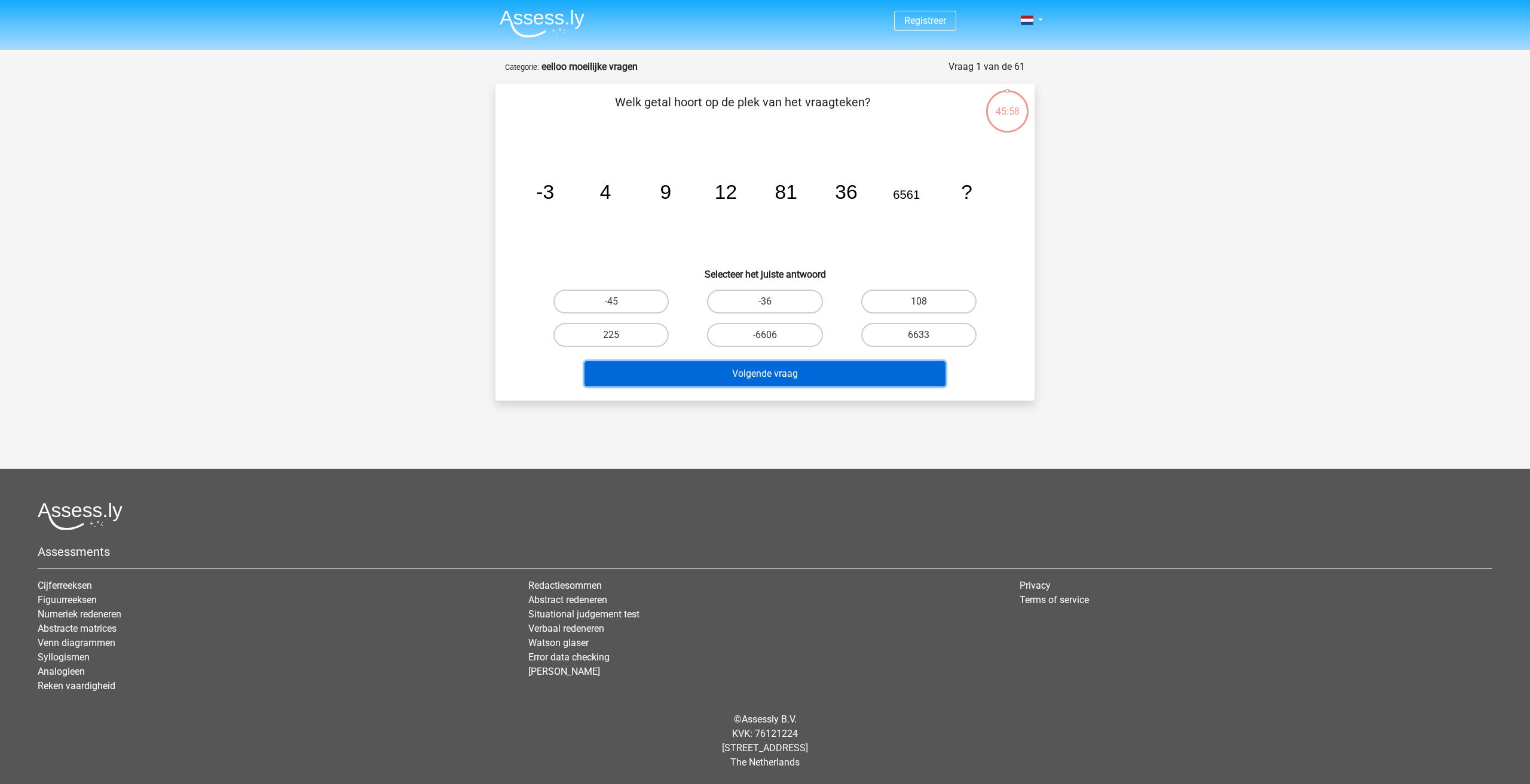
click at [725, 372] on button "Volgende vraag" at bounding box center [765, 374] width 362 height 25
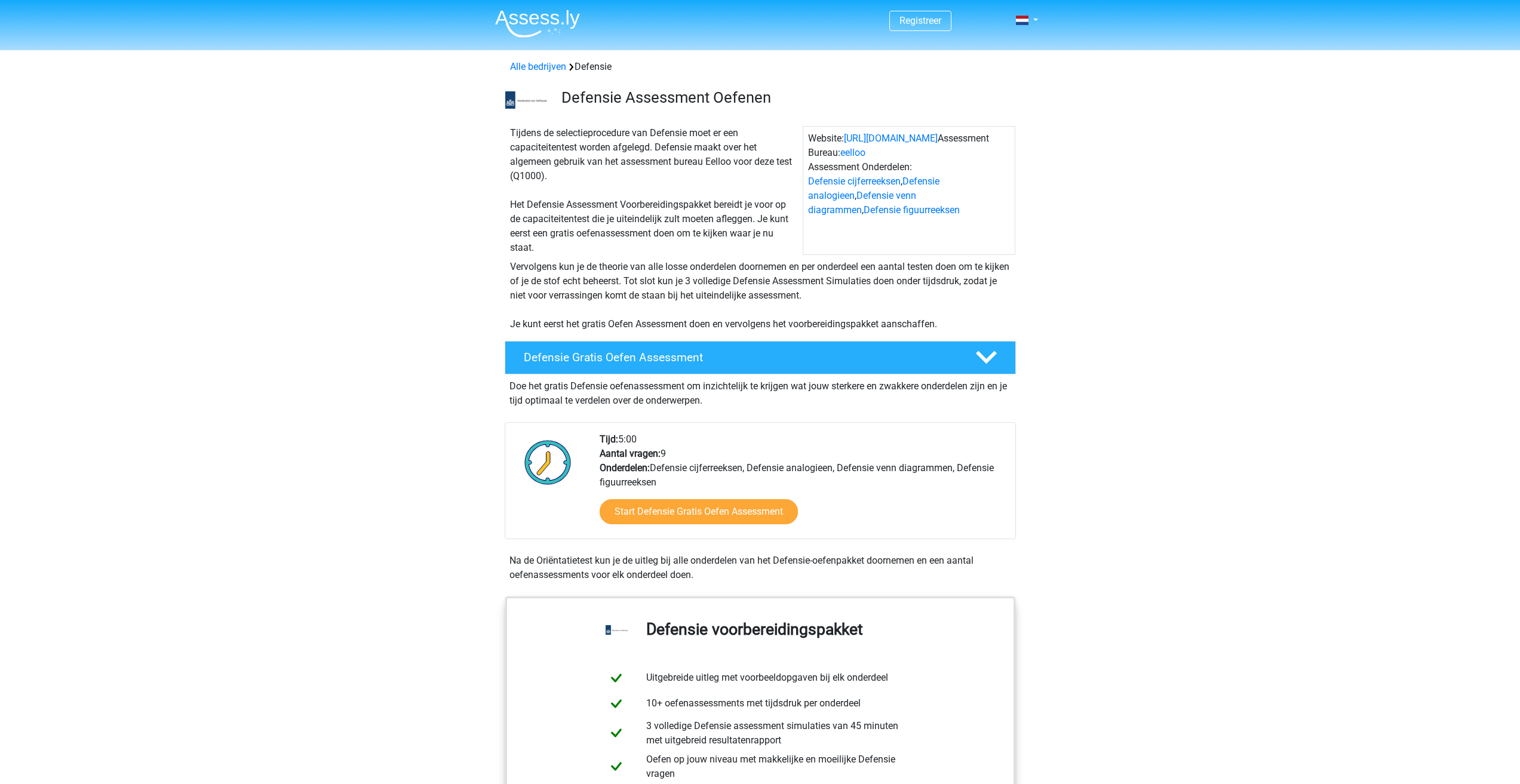
scroll to position [808, 0]
